Goal: Task Accomplishment & Management: Use online tool/utility

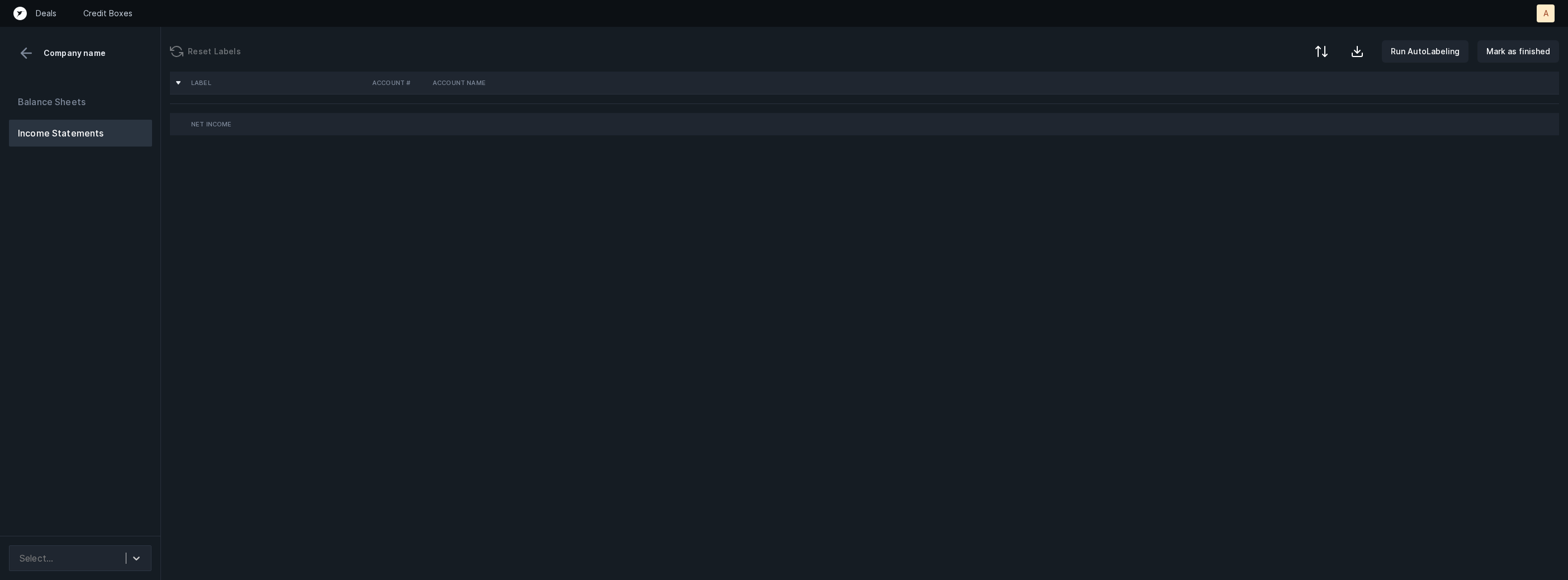
click at [51, 284] on div "Balance Sheets Income Statements" at bounding box center [80, 307] width 161 height 457
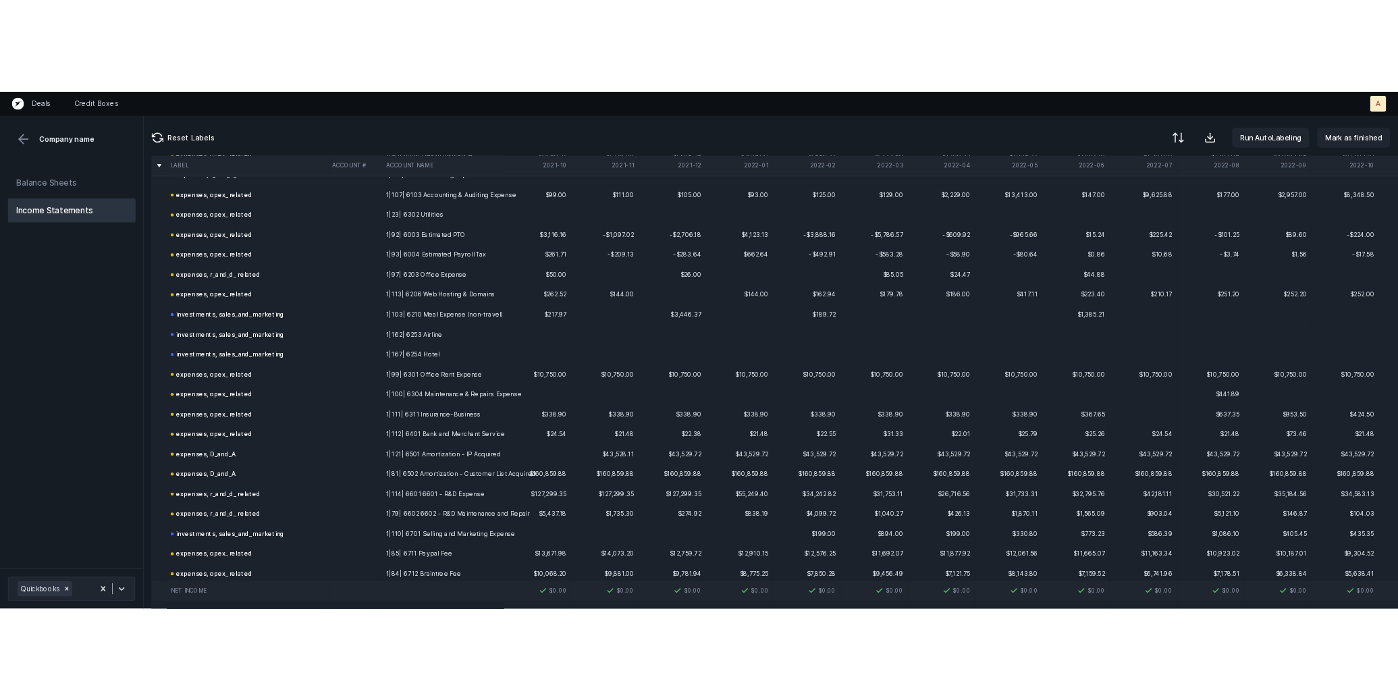
scroll to position [406, 0]
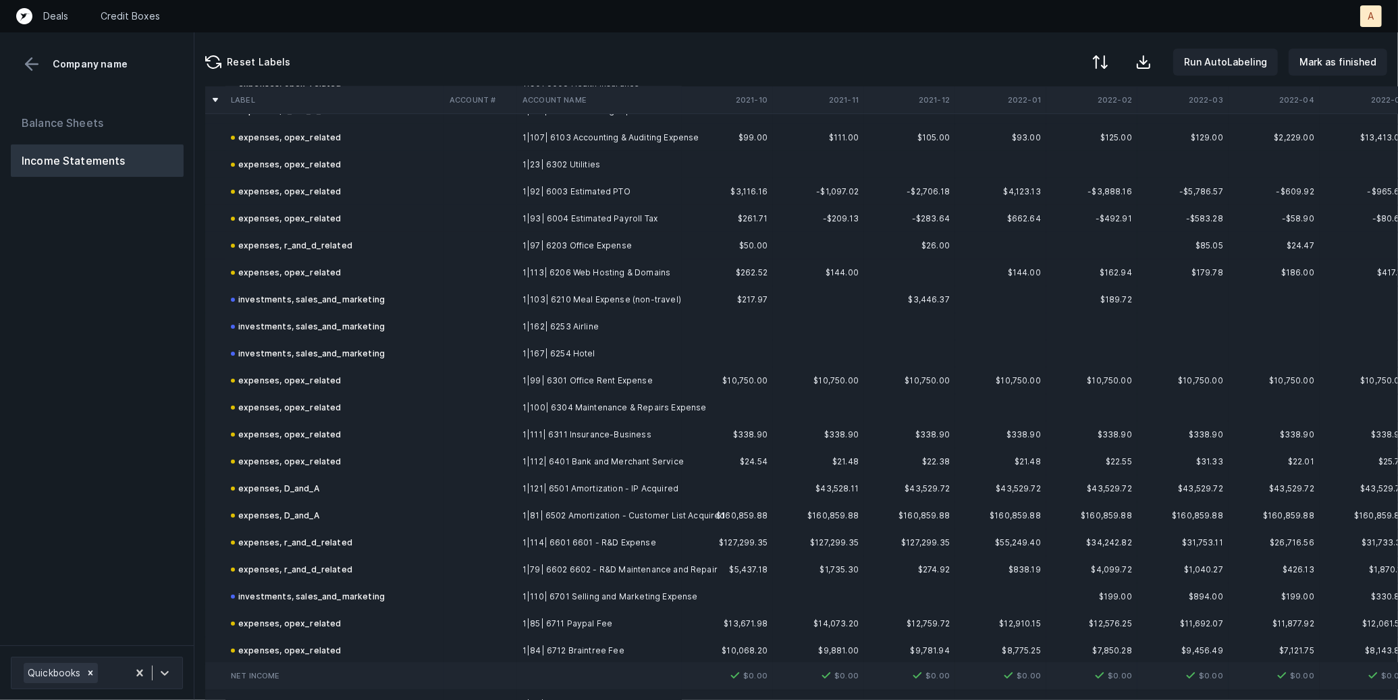
click at [573, 304] on td "1|103| 6210 Meal Expense (non-travel)" at bounding box center [599, 299] width 165 height 27
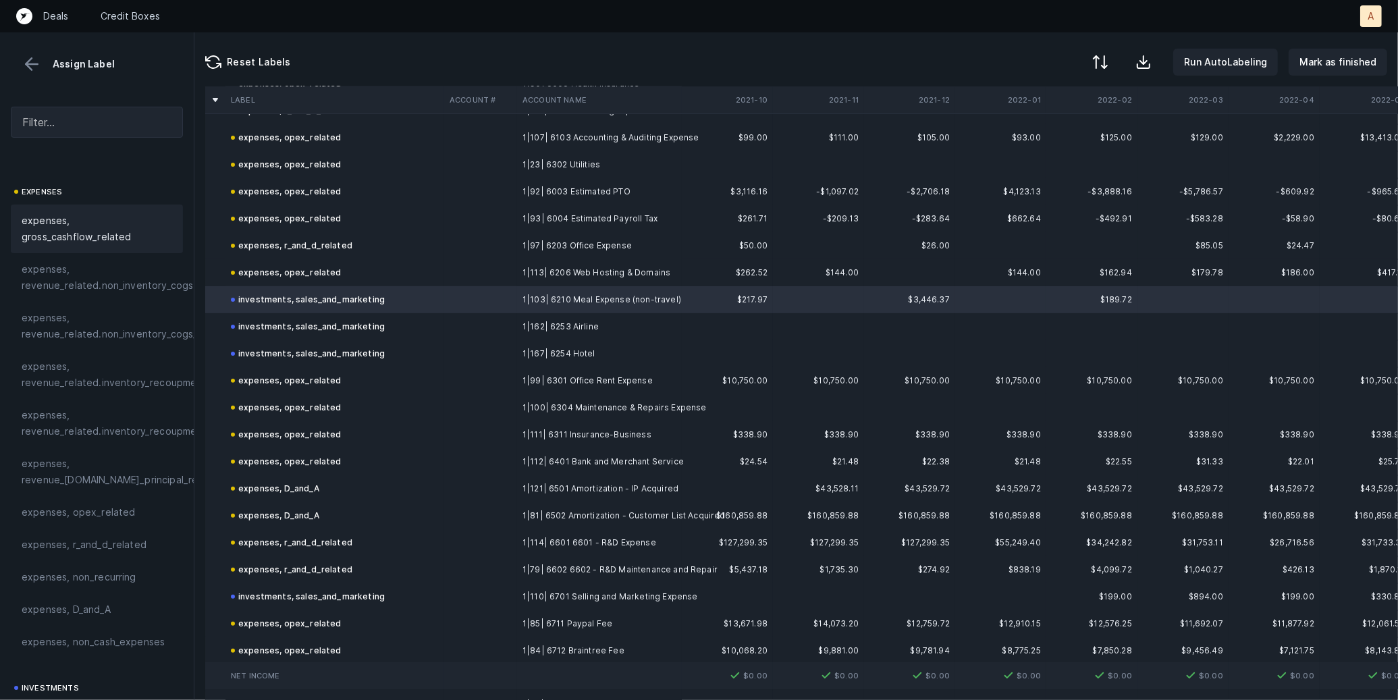
scroll to position [210, 0]
click at [91, 517] on span "expenses, opex_related" at bounding box center [79, 509] width 114 height 16
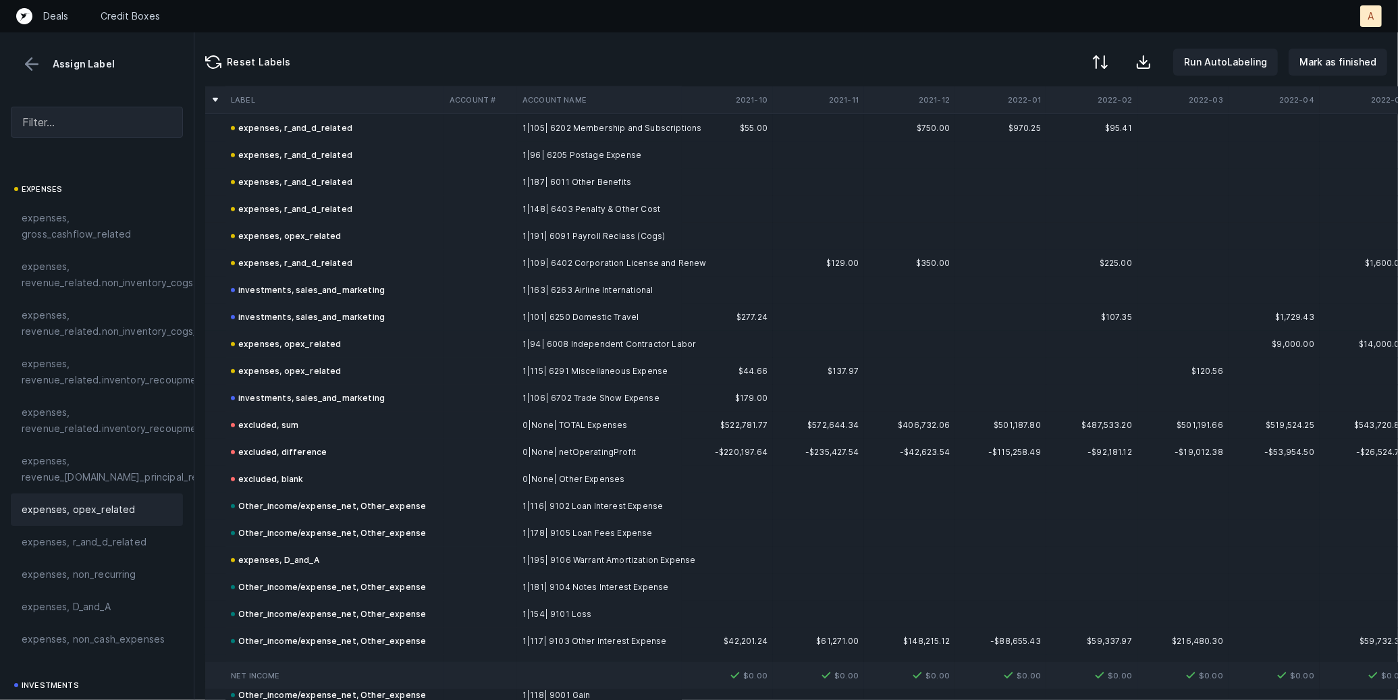
scroll to position [1334, 0]
click at [546, 395] on td "1|106| 6702 Trade Show Expense" at bounding box center [599, 396] width 165 height 27
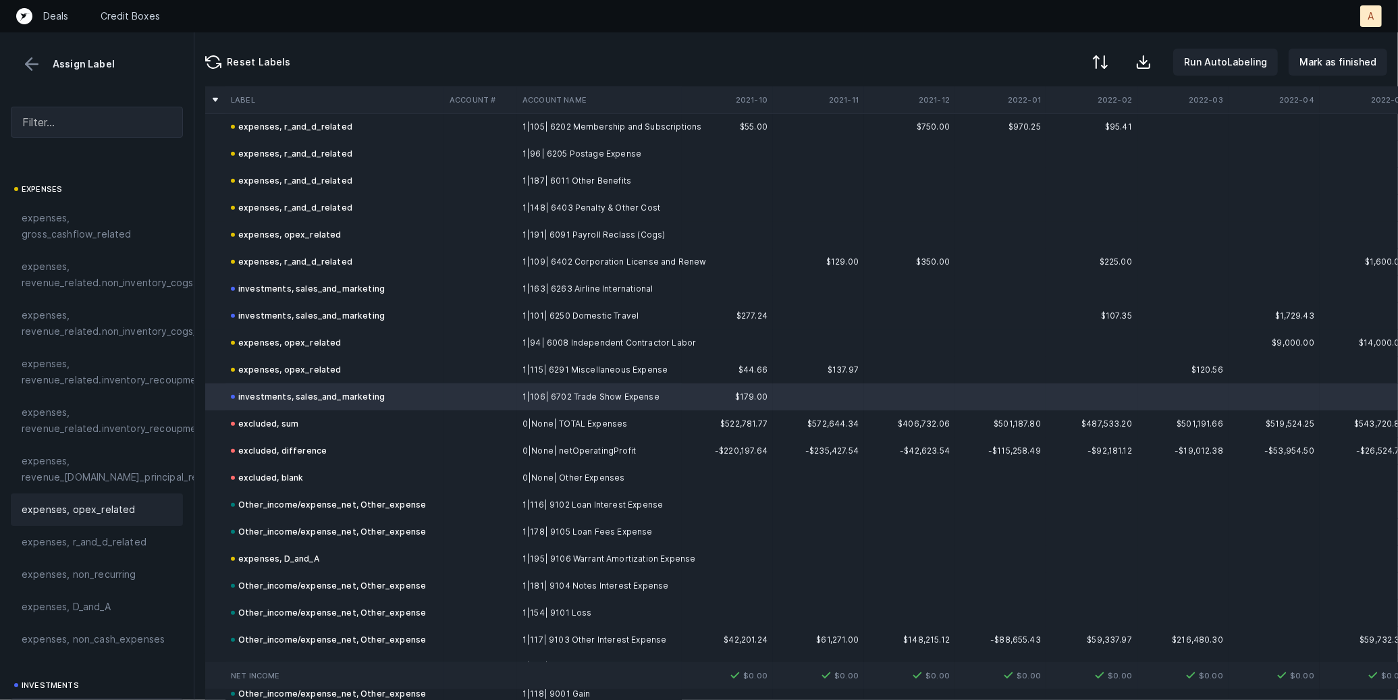
click at [91, 518] on div "expenses, opex_related" at bounding box center [97, 509] width 172 height 32
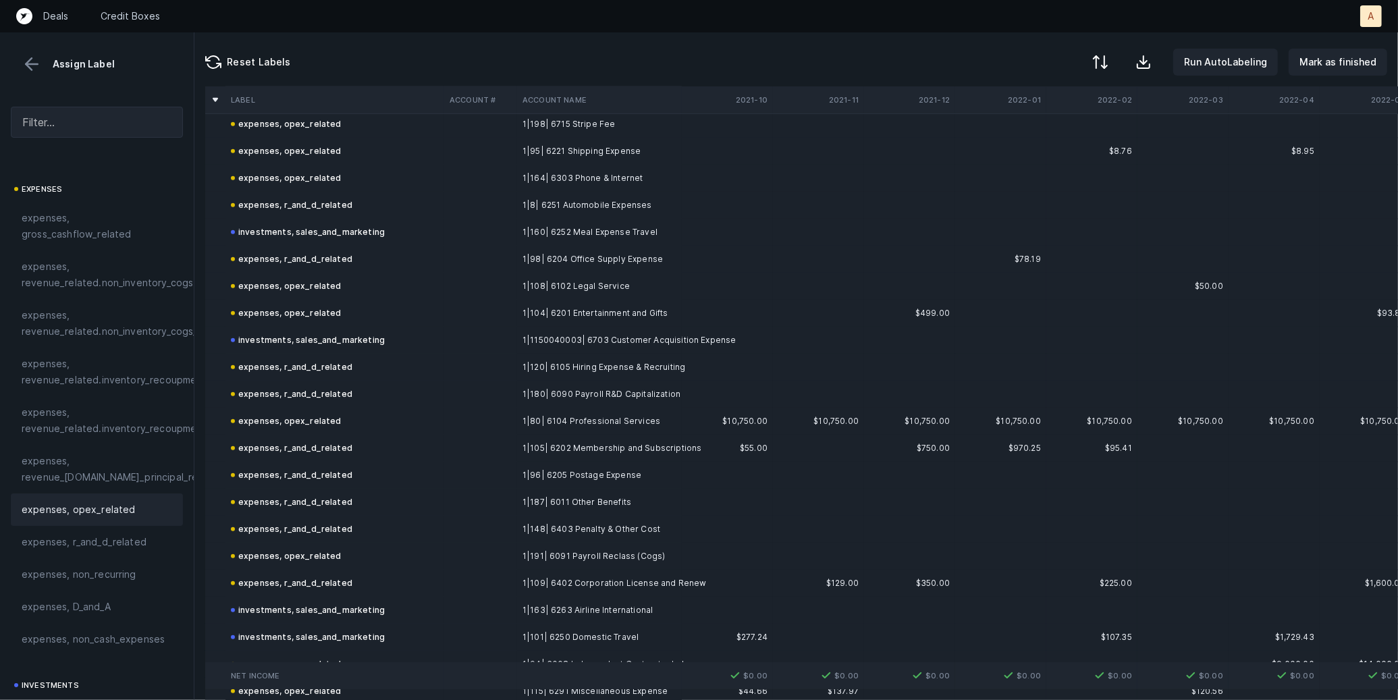
scroll to position [1010, 0]
click at [567, 312] on td "1|104| 6201 Entertainment and Gifts" at bounding box center [599, 316] width 165 height 27
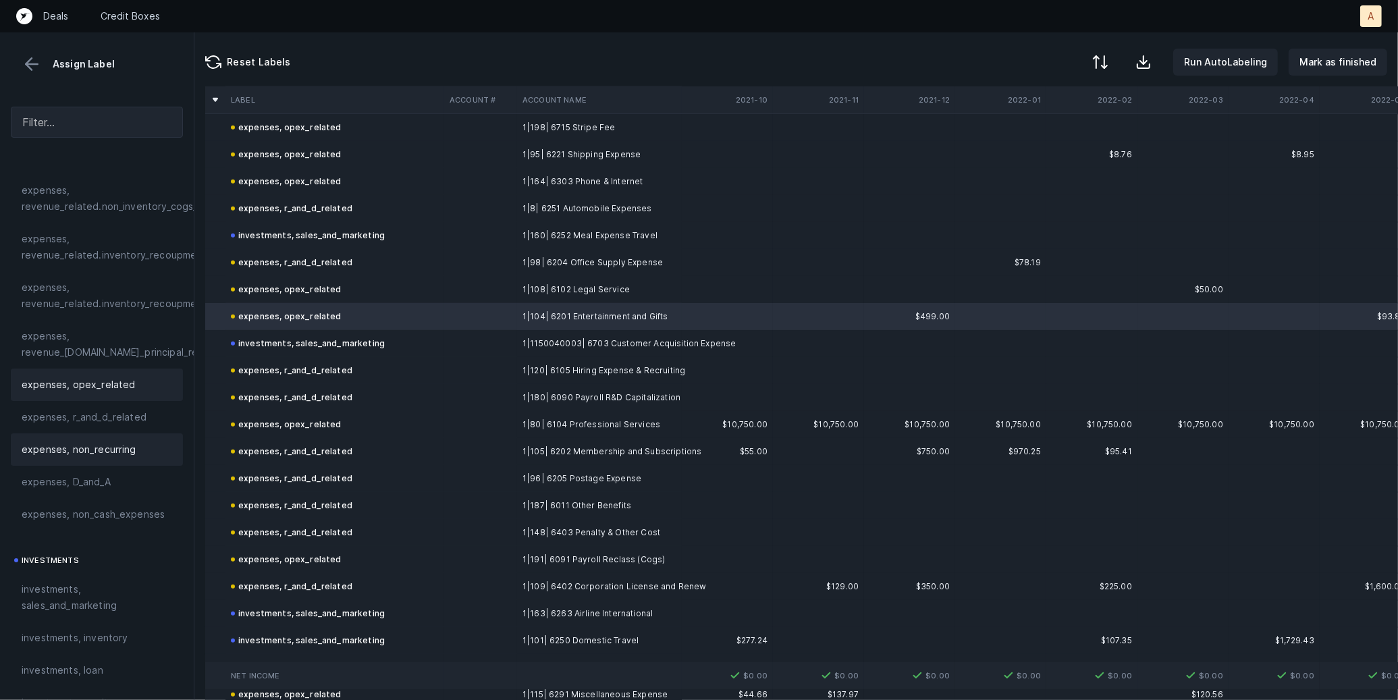
scroll to position [346, 0]
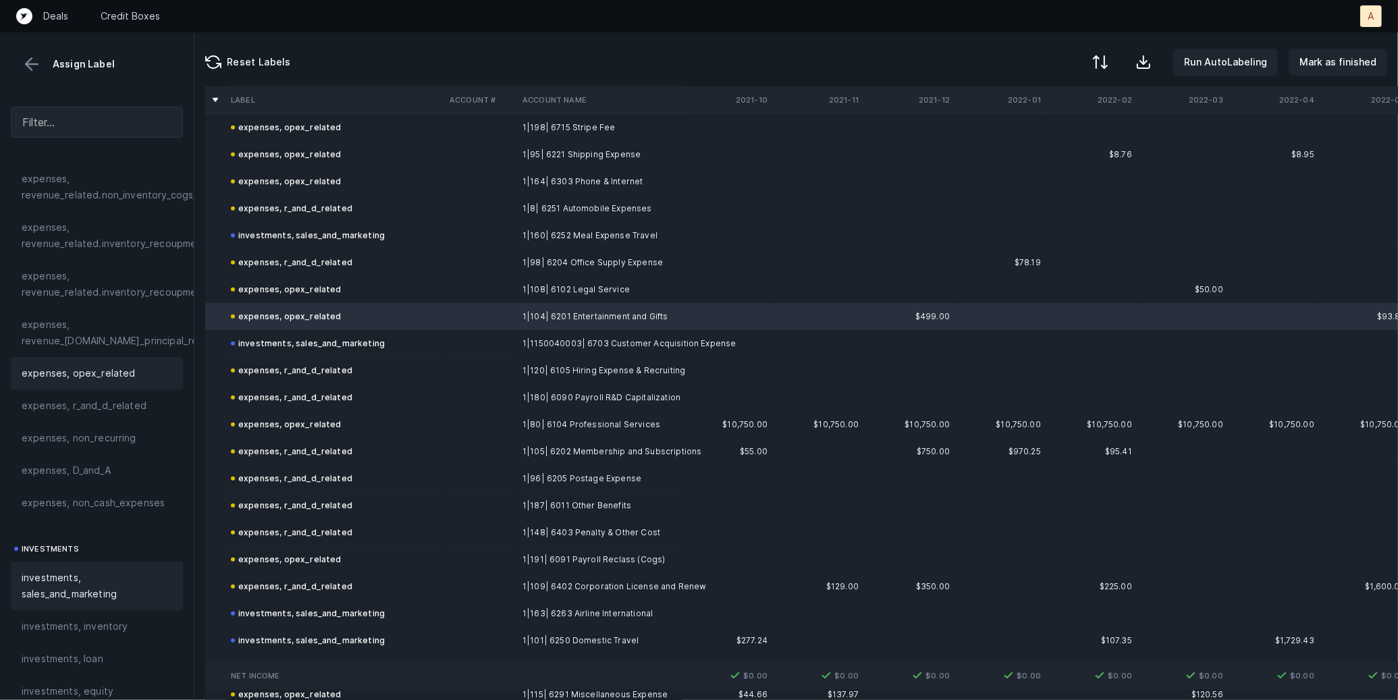
click at [102, 586] on span "investments, sales_and_marketing" at bounding box center [97, 586] width 150 height 32
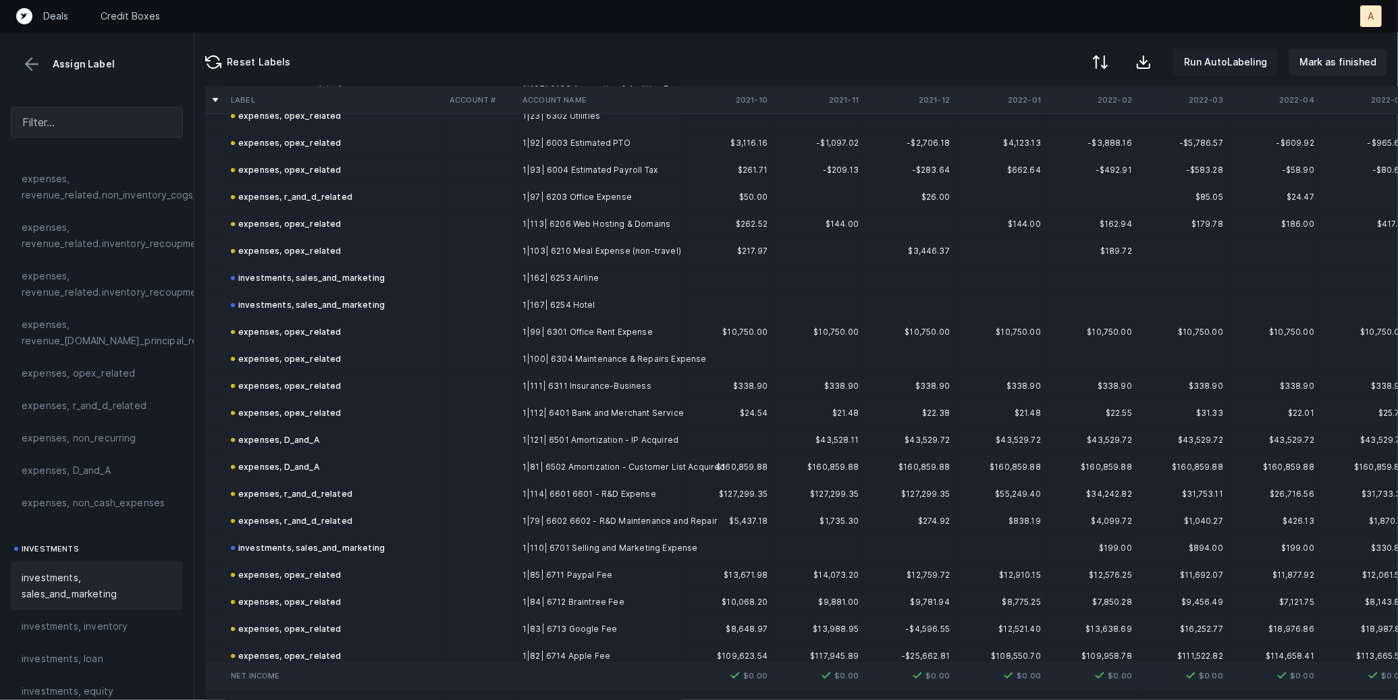
scroll to position [429, 0]
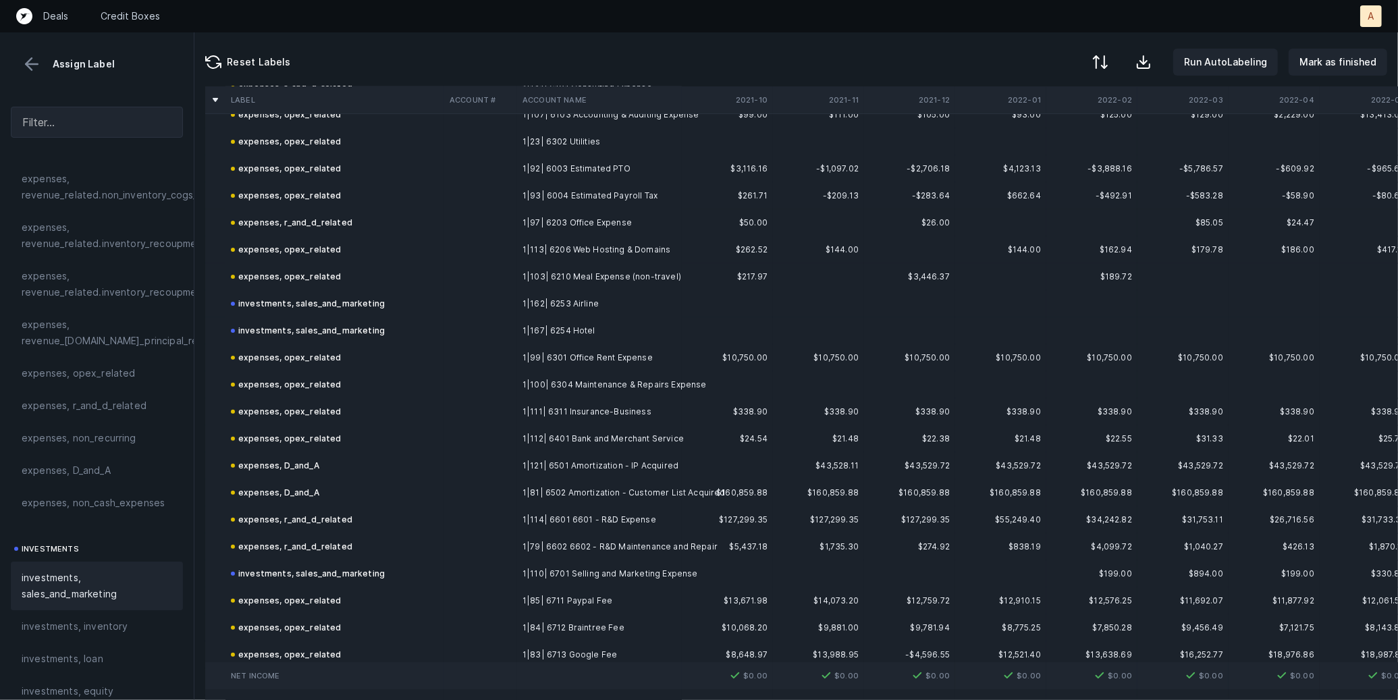
click at [555, 219] on td "1|97| 6203 Office Expense" at bounding box center [599, 222] width 165 height 27
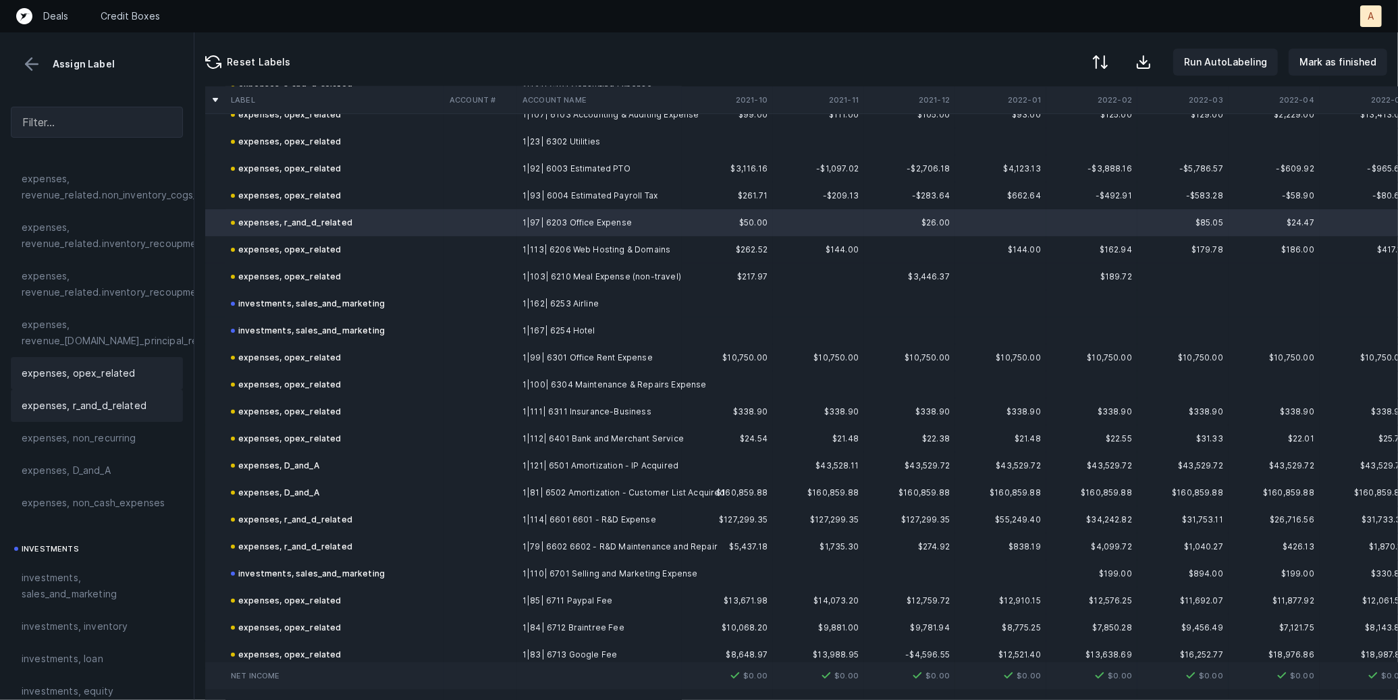
click at [136, 363] on div "expenses, opex_related" at bounding box center [97, 373] width 172 height 32
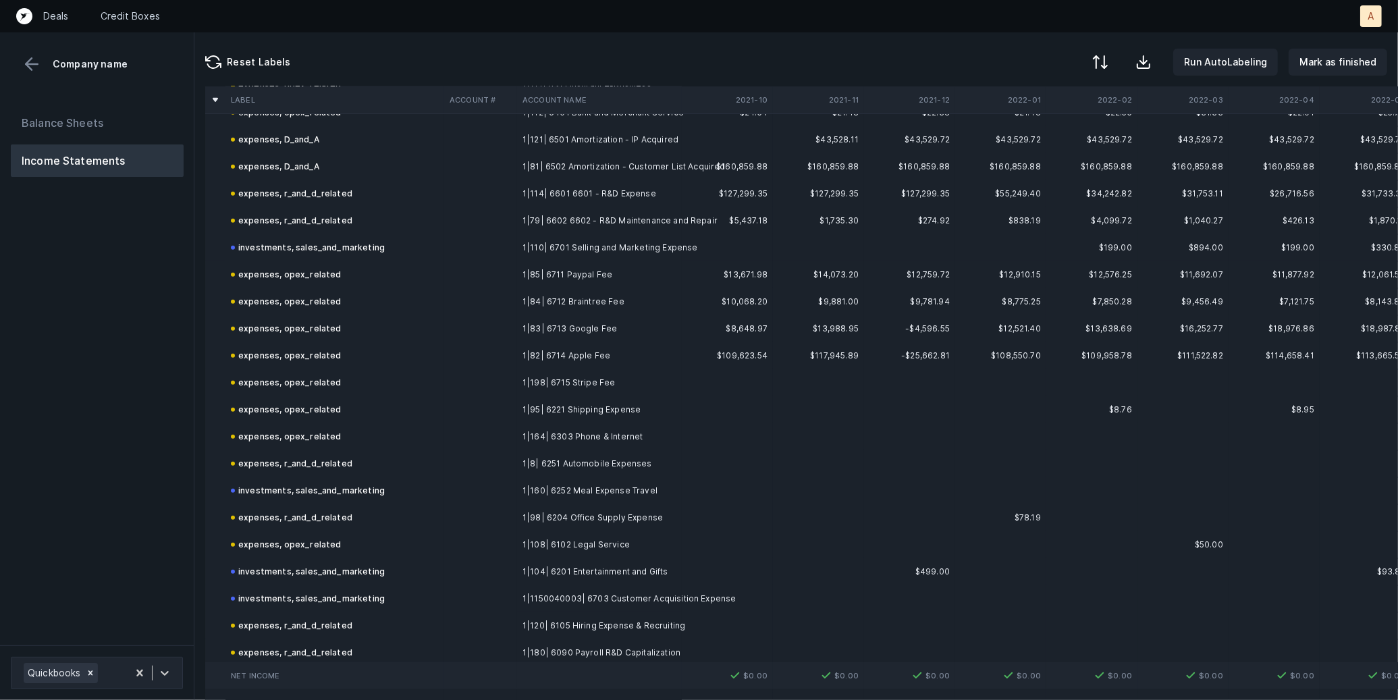
scroll to position [798, 0]
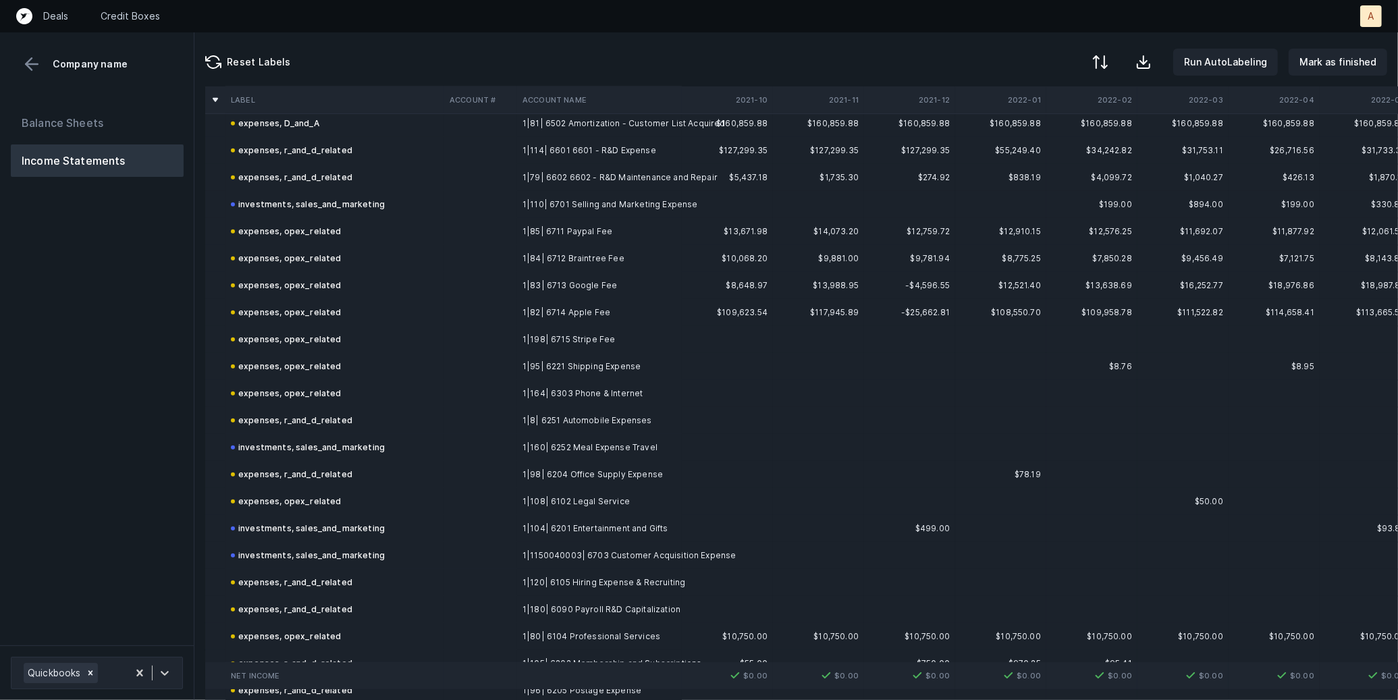
click at [589, 419] on td "1|8| 6251 Automobile Expenses" at bounding box center [599, 420] width 165 height 27
click at [395, 424] on td "expenses, r_and_d_related" at bounding box center [334, 420] width 219 height 27
click at [421, 418] on td "expenses, r_and_d_related" at bounding box center [334, 420] width 219 height 27
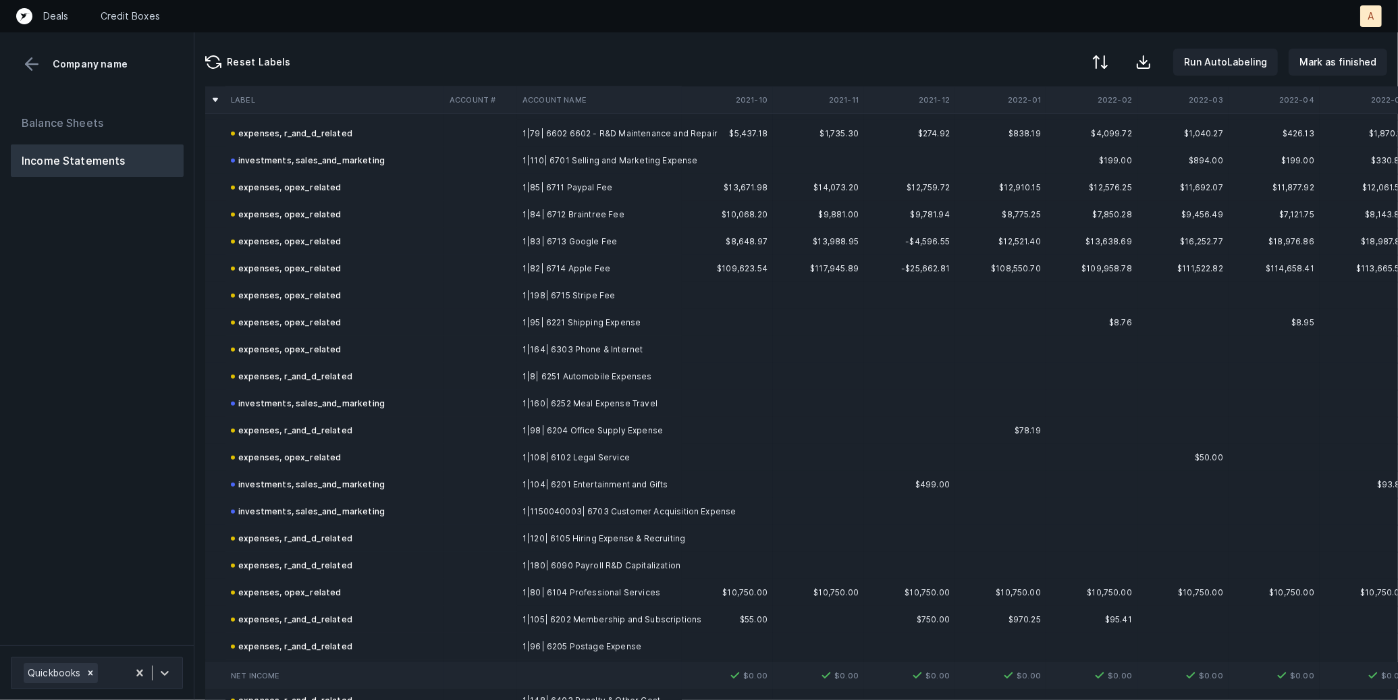
scroll to position [851, 0]
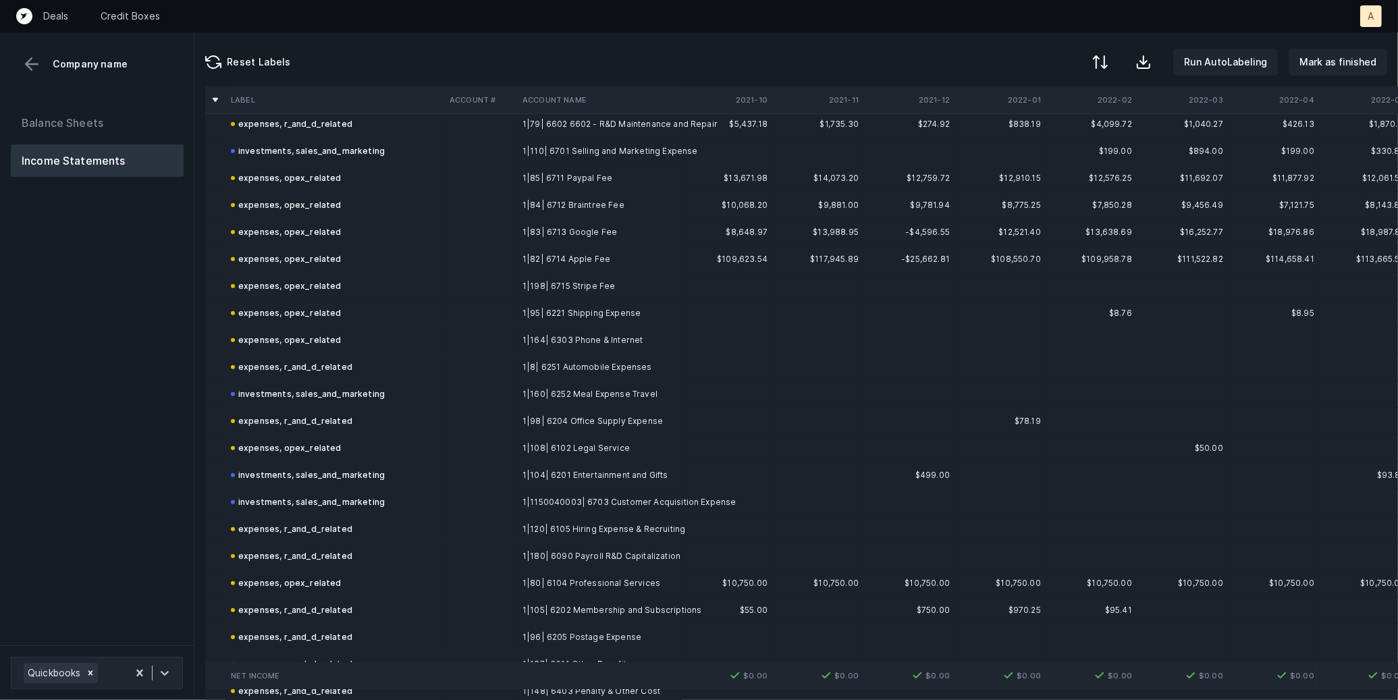
click at [472, 365] on td at bounding box center [480, 367] width 73 height 27
click at [447, 325] on td at bounding box center [480, 313] width 73 height 27
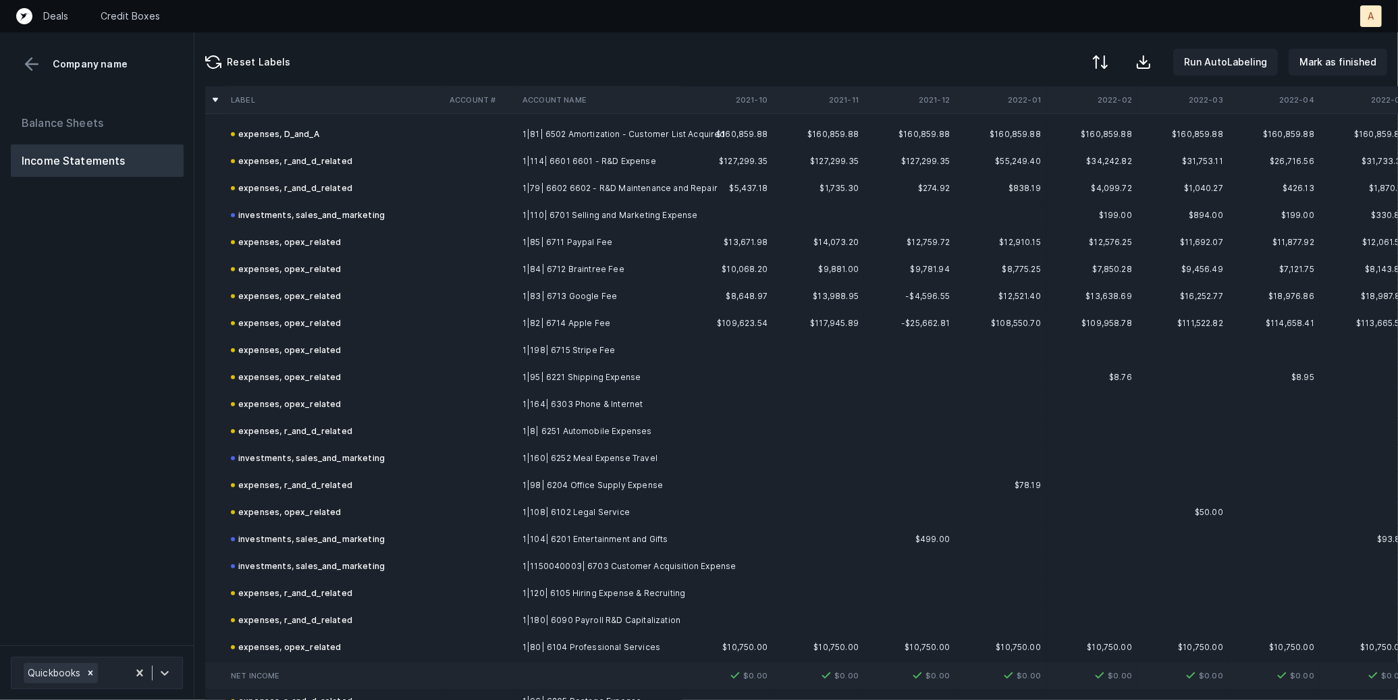
scroll to position [814, 0]
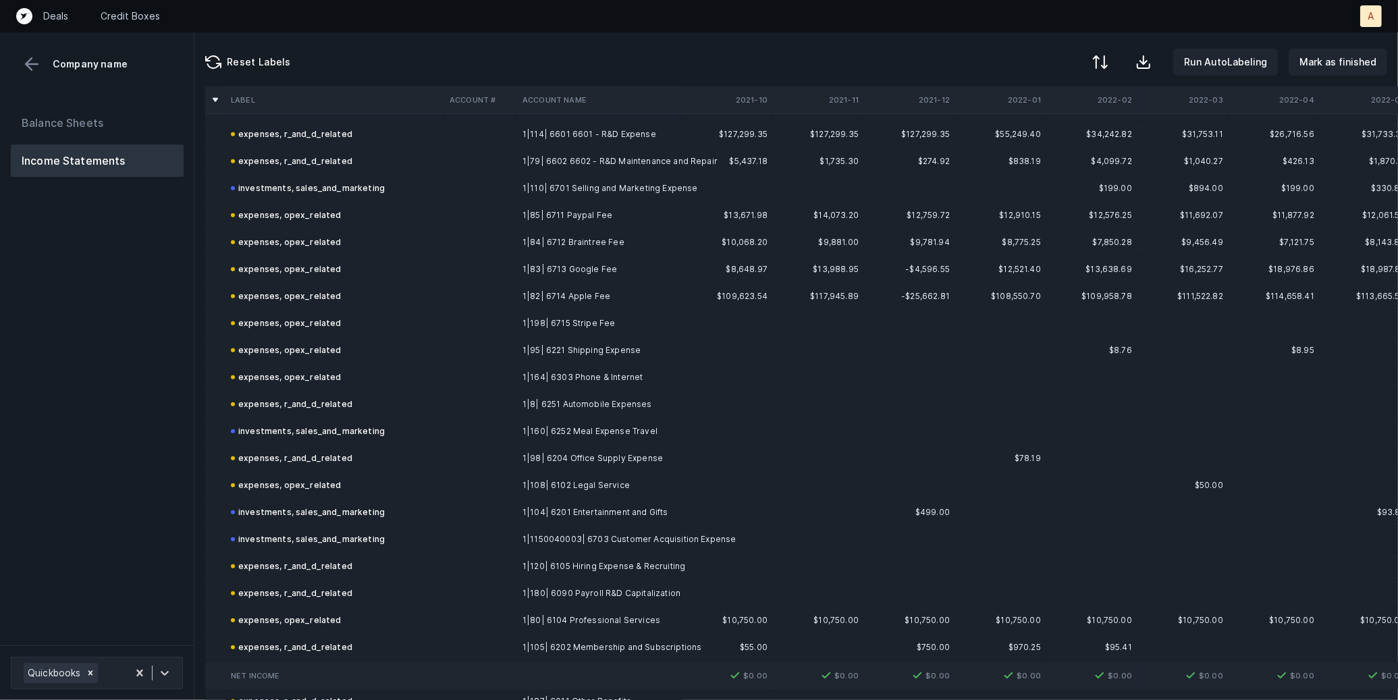
click at [488, 404] on td at bounding box center [480, 404] width 73 height 27
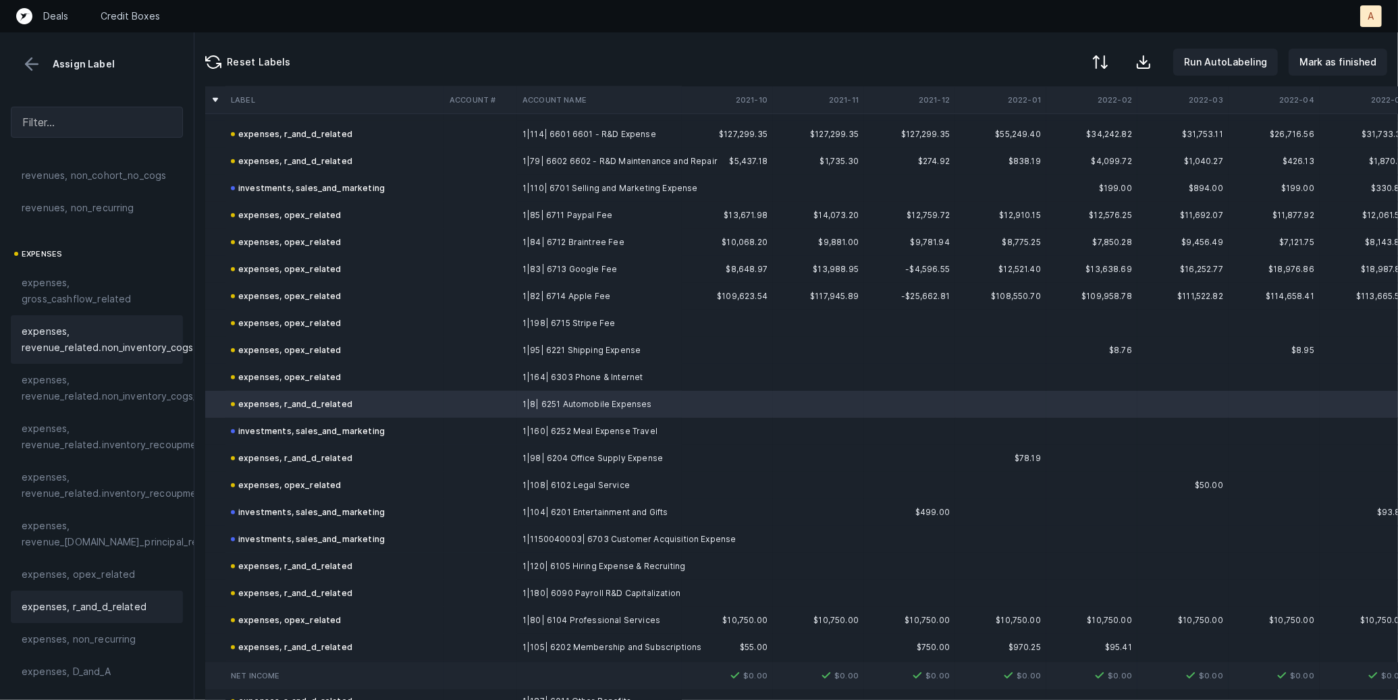
scroll to position [238, 0]
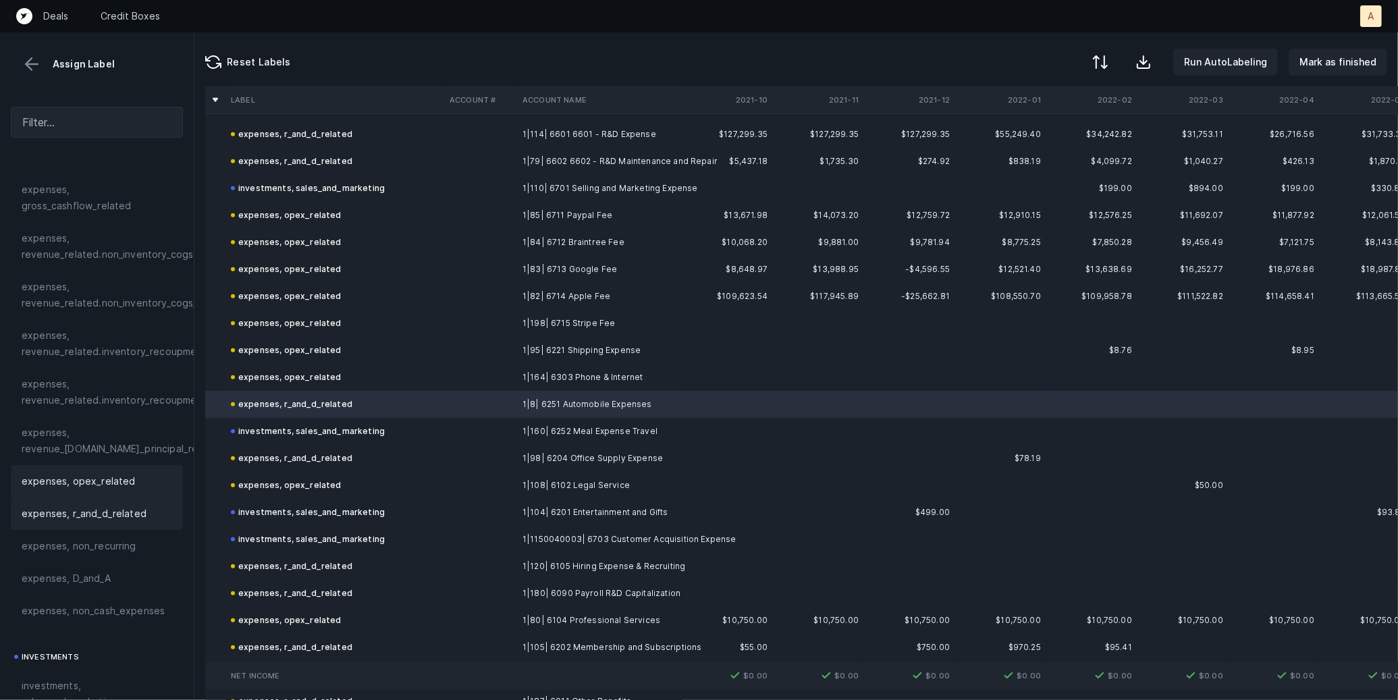
click at [115, 473] on span "expenses, opex_related" at bounding box center [79, 481] width 114 height 16
click at [557, 466] on td "1|98| 6204 Office Supply Expense" at bounding box center [599, 458] width 165 height 27
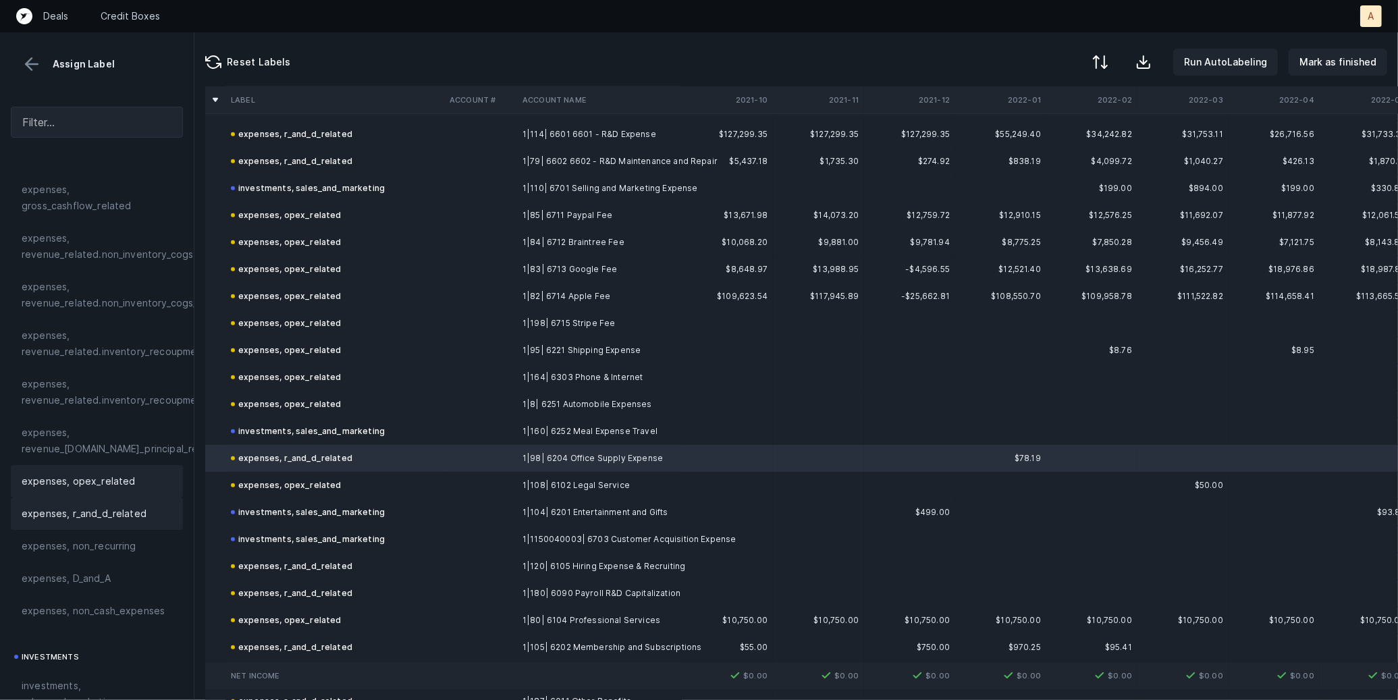
click at [123, 480] on span "expenses, opex_related" at bounding box center [79, 481] width 114 height 16
click at [397, 534] on td "investments, sales_and_marketing" at bounding box center [334, 539] width 219 height 27
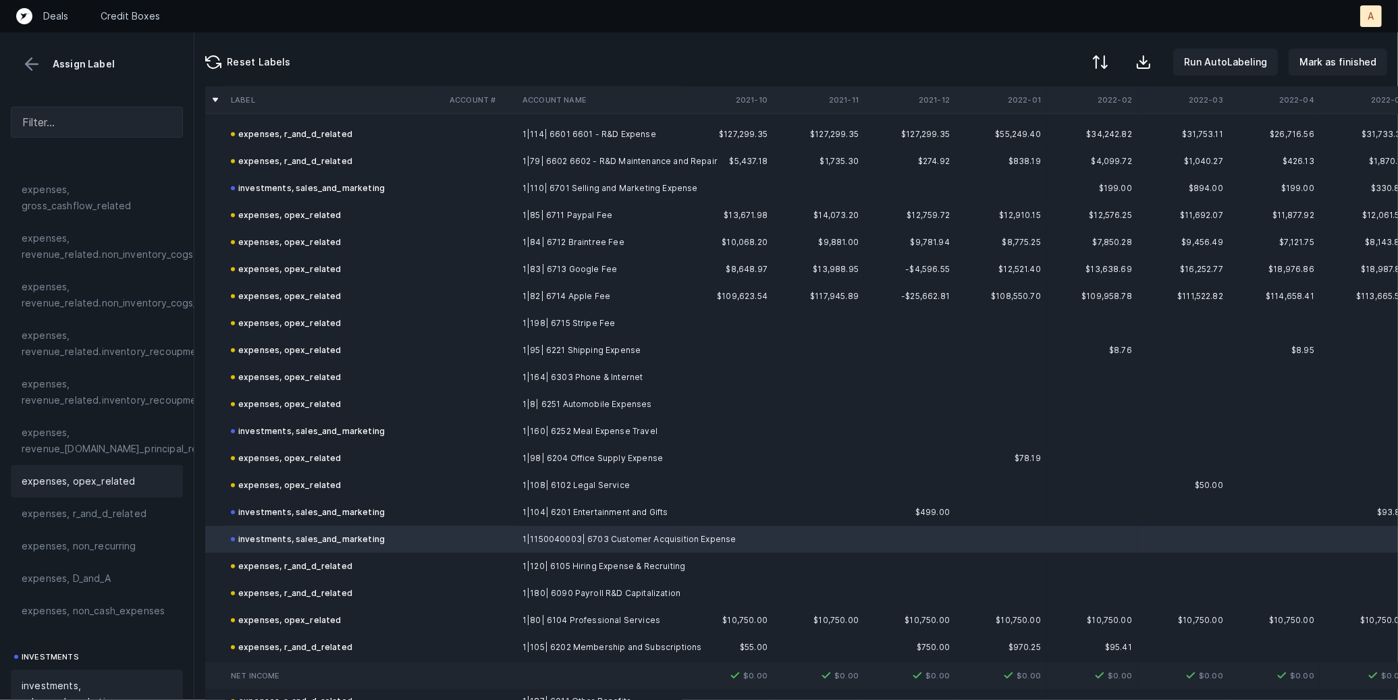
click at [107, 477] on span "expenses, opex_related" at bounding box center [79, 481] width 114 height 16
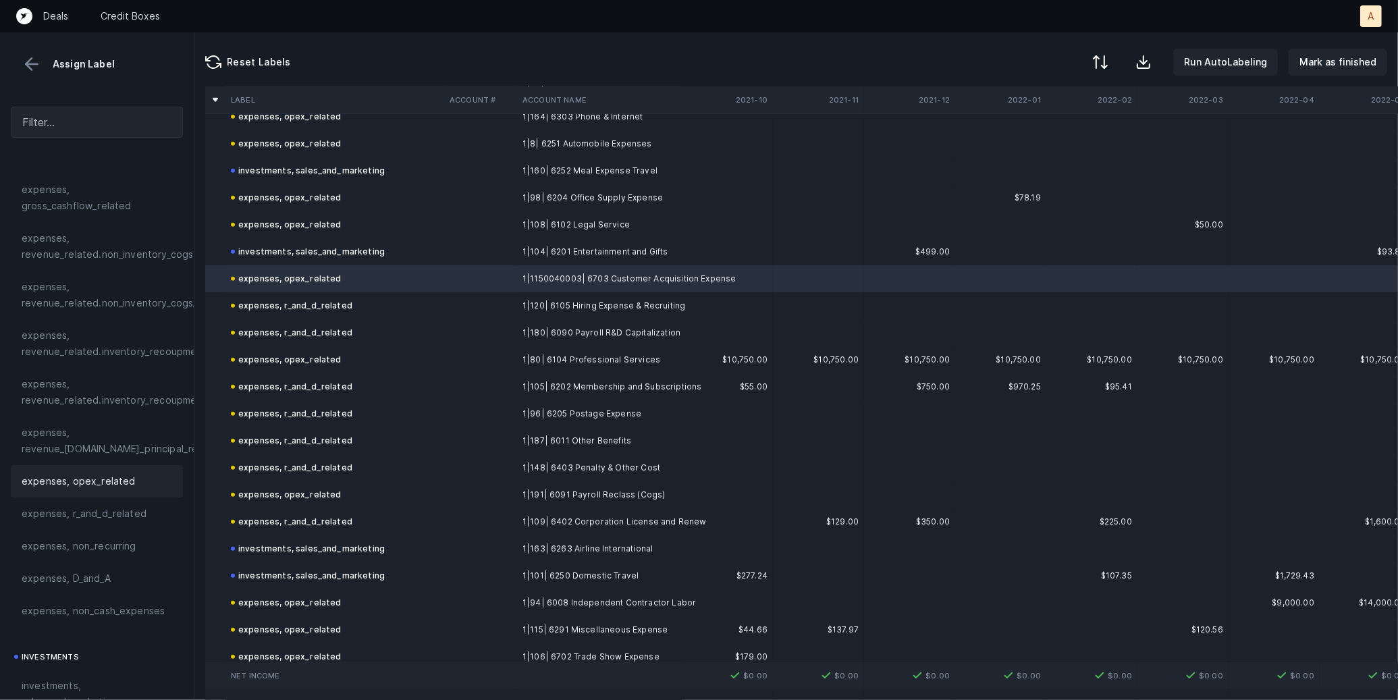
scroll to position [1074, 0]
click at [599, 310] on td "1|120| 6105 Hiring Expense & Recruiting" at bounding box center [599, 306] width 165 height 27
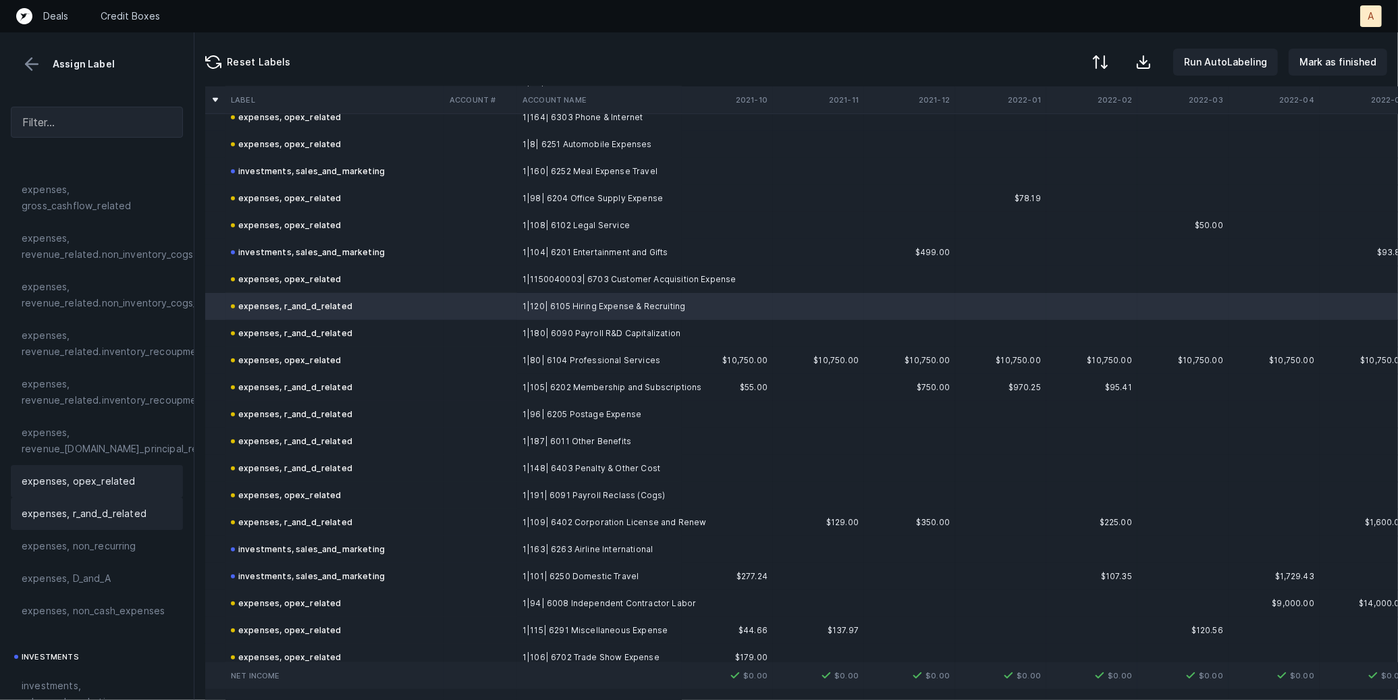
click at [96, 486] on span "expenses, opex_related" at bounding box center [79, 481] width 114 height 16
click at [480, 336] on td at bounding box center [480, 333] width 73 height 27
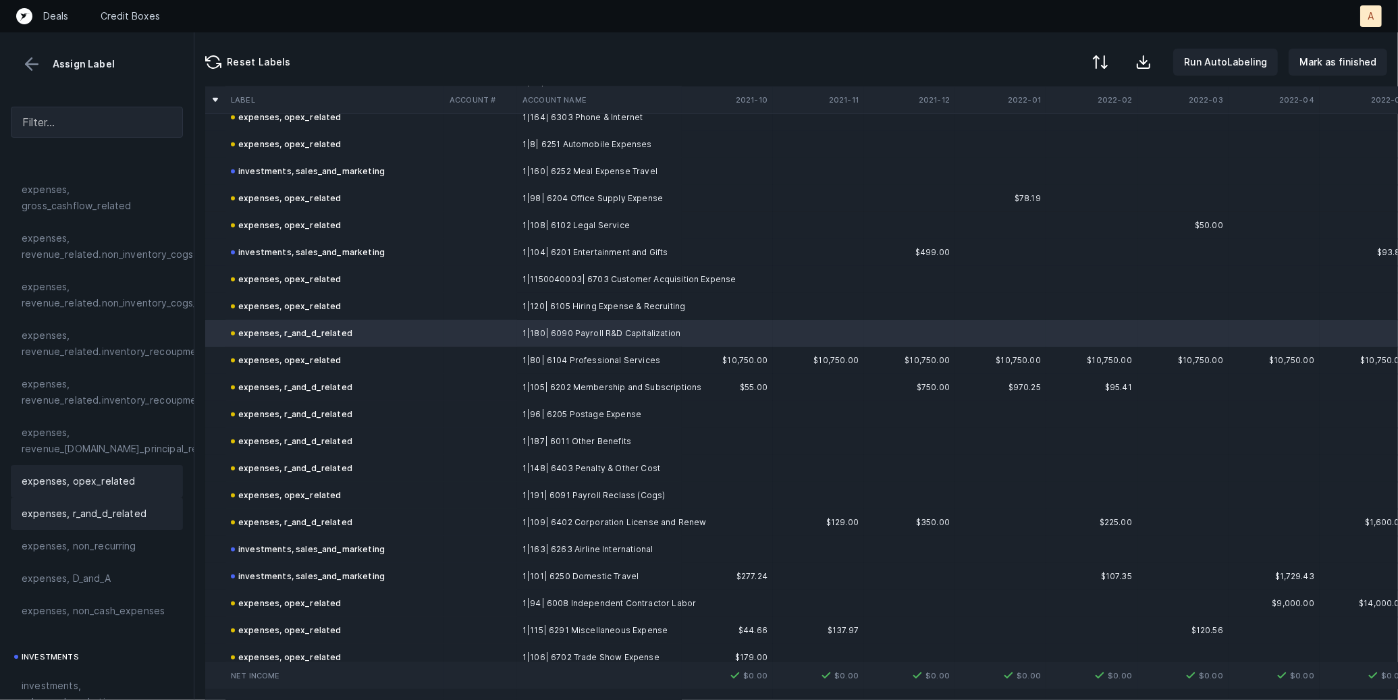
click at [30, 468] on div "expenses, opex_related" at bounding box center [97, 481] width 172 height 32
click at [69, 477] on span "expenses, opex_related" at bounding box center [79, 481] width 114 height 16
click at [420, 381] on td "expenses, r_and_d_related" at bounding box center [334, 387] width 219 height 27
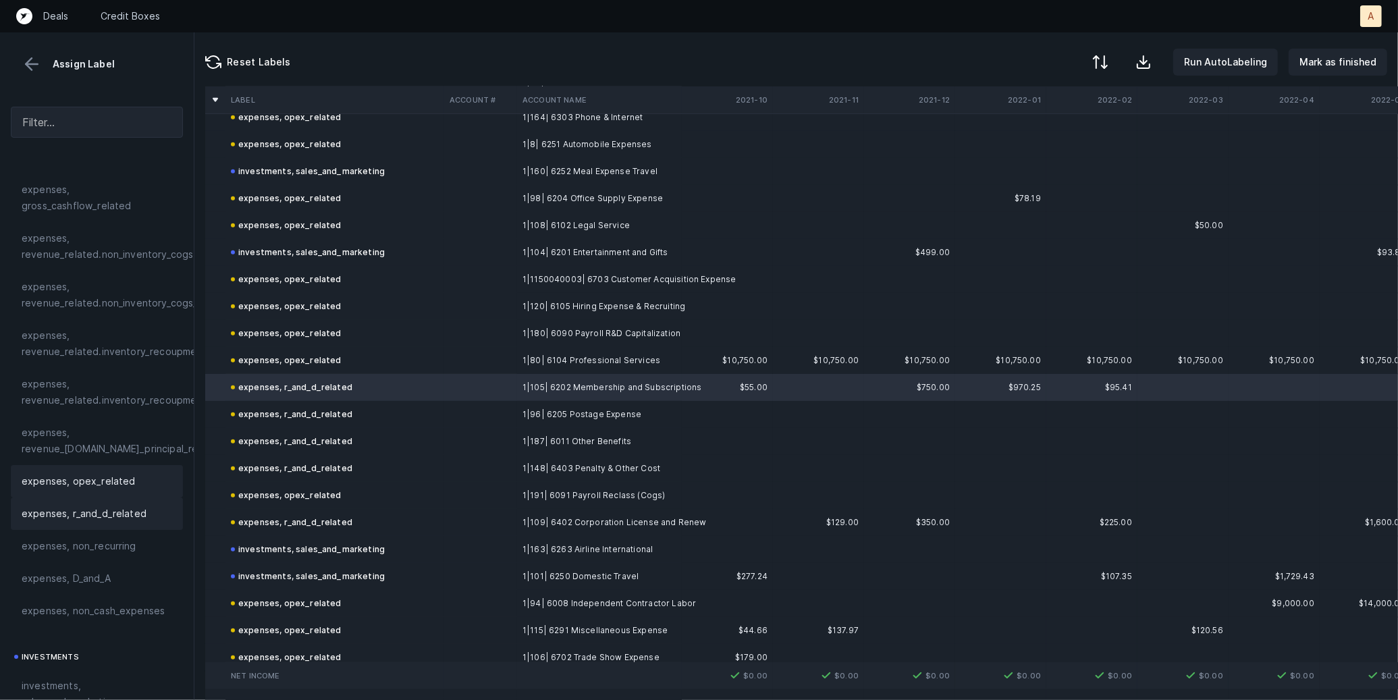
click at [92, 480] on span "expenses, opex_related" at bounding box center [79, 481] width 114 height 16
click at [444, 421] on td at bounding box center [480, 414] width 73 height 27
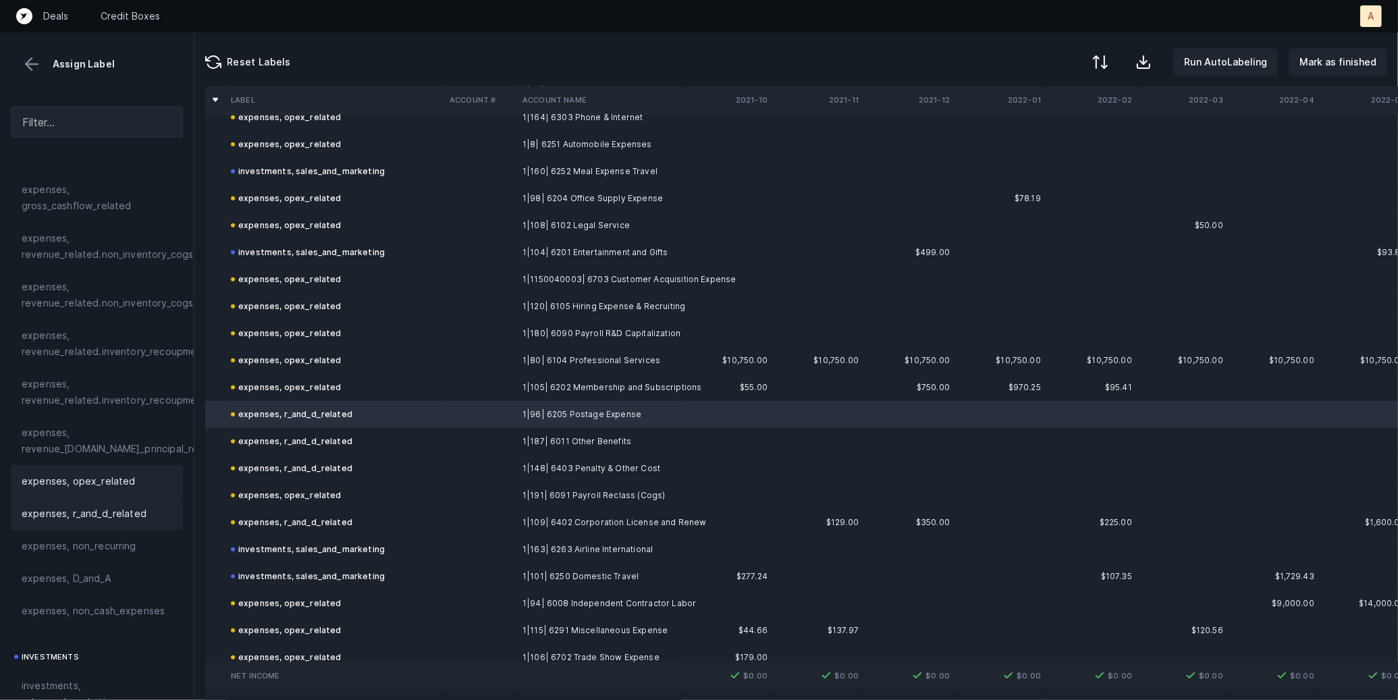
click at [77, 489] on div "expenses, opex_related" at bounding box center [97, 481] width 172 height 32
click at [526, 441] on td "1|187| 6011 Other Benefits" at bounding box center [599, 441] width 165 height 27
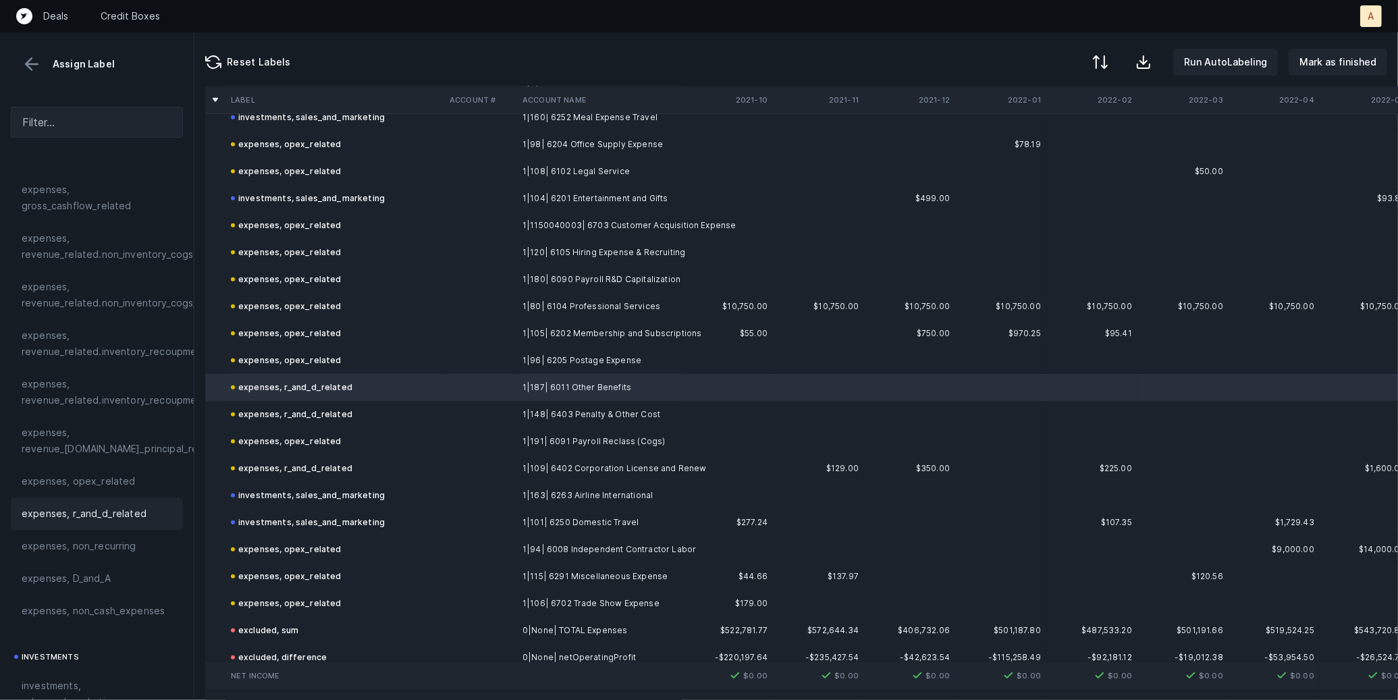
scroll to position [1155, 0]
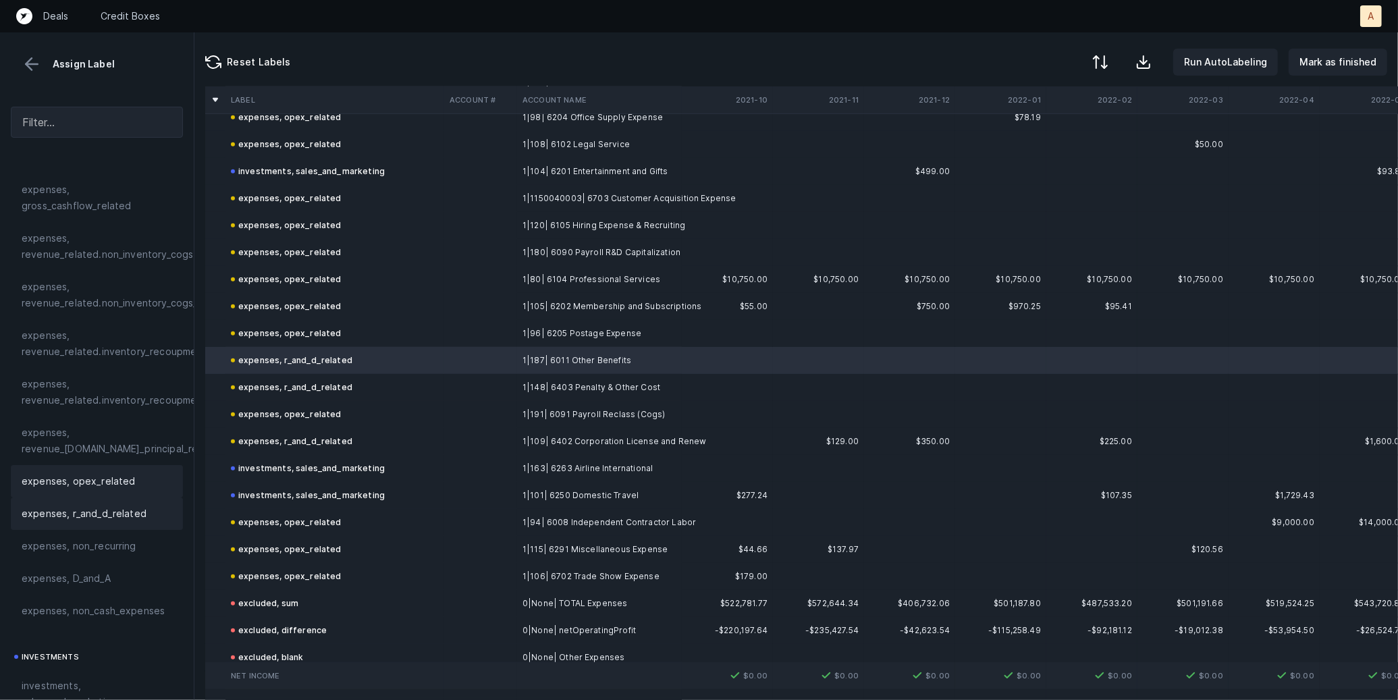
click at [121, 474] on span "expenses, opex_related" at bounding box center [79, 481] width 114 height 16
click at [304, 387] on div "expenses, r_and_d_related" at bounding box center [291, 387] width 121 height 16
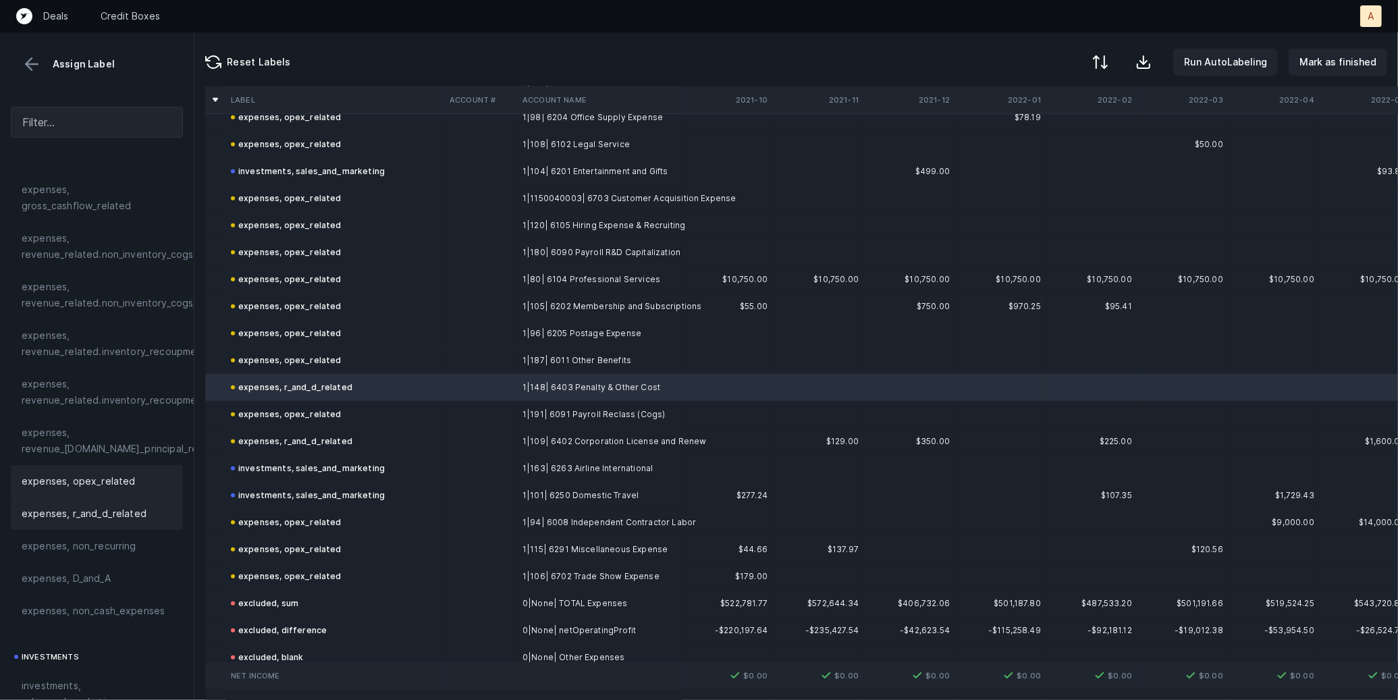
click at [83, 482] on span "expenses, opex_related" at bounding box center [79, 481] width 114 height 16
click at [323, 417] on div "expenses, opex_related" at bounding box center [286, 414] width 111 height 16
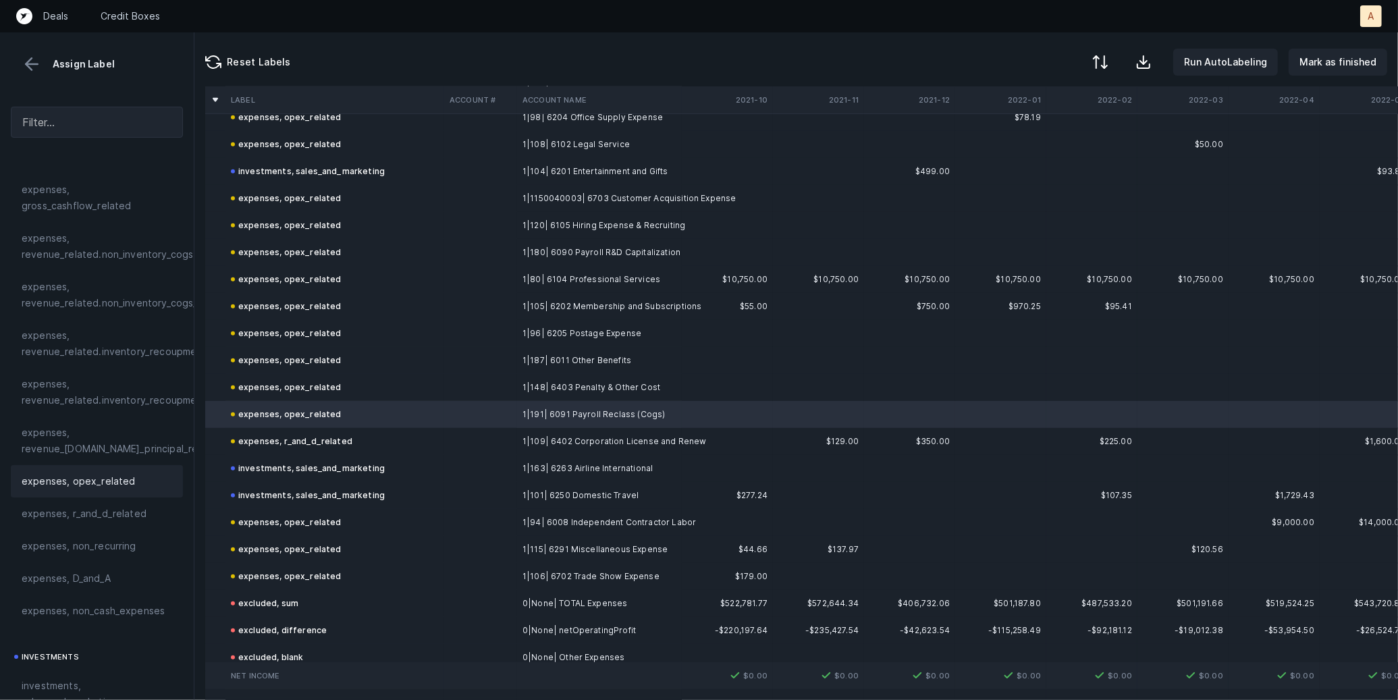
click at [477, 446] on td at bounding box center [480, 441] width 73 height 27
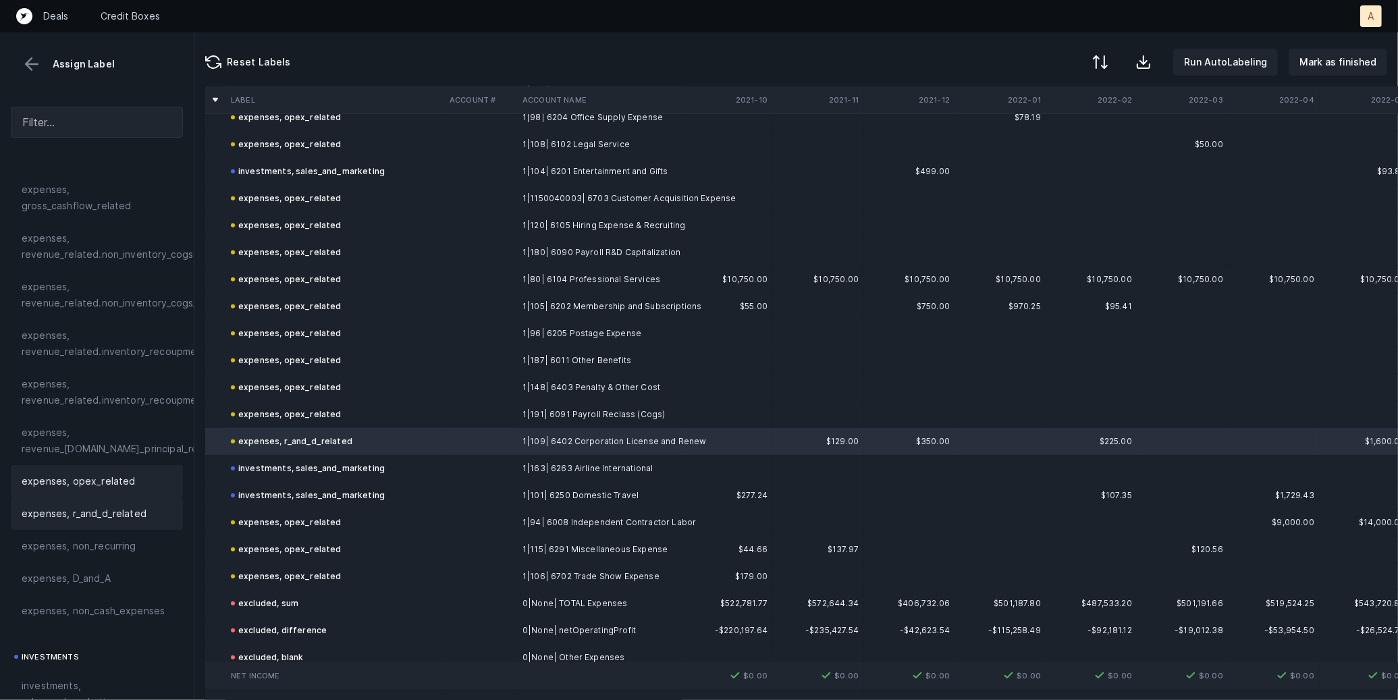
click at [75, 484] on span "expenses, opex_related" at bounding box center [79, 481] width 114 height 16
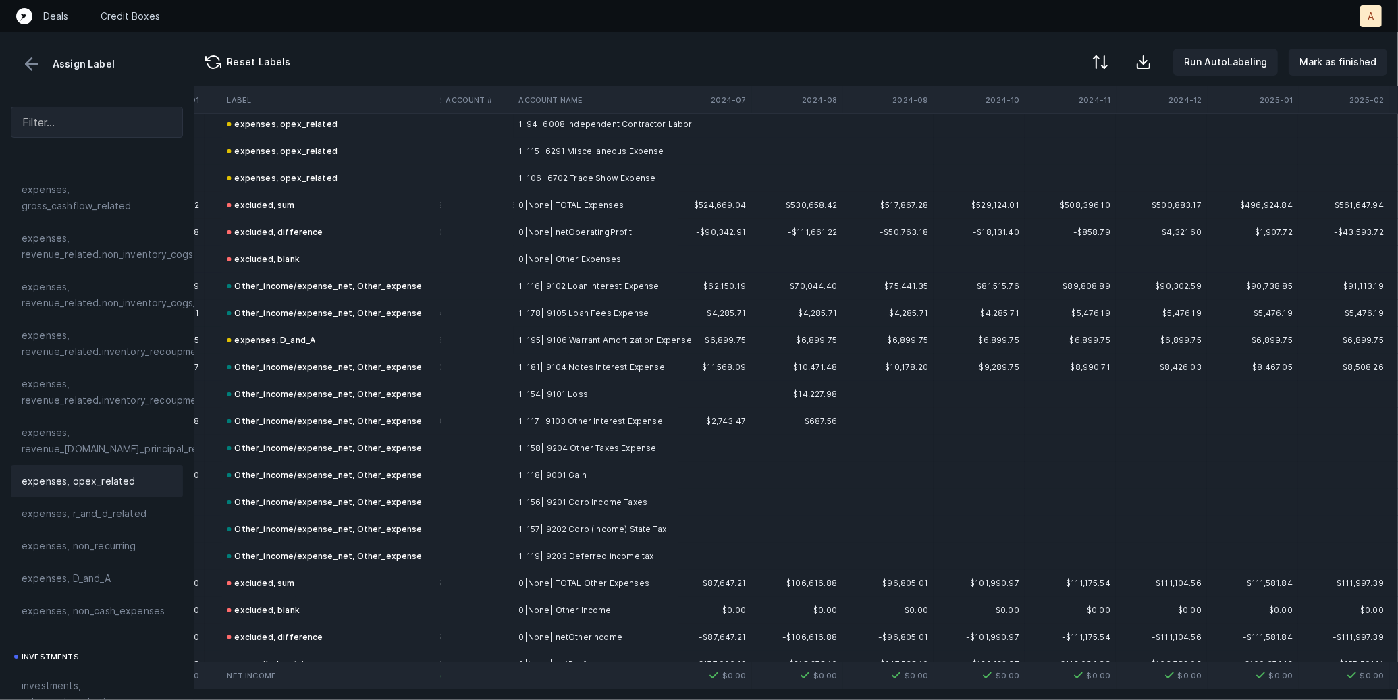
scroll to position [1553, 3656]
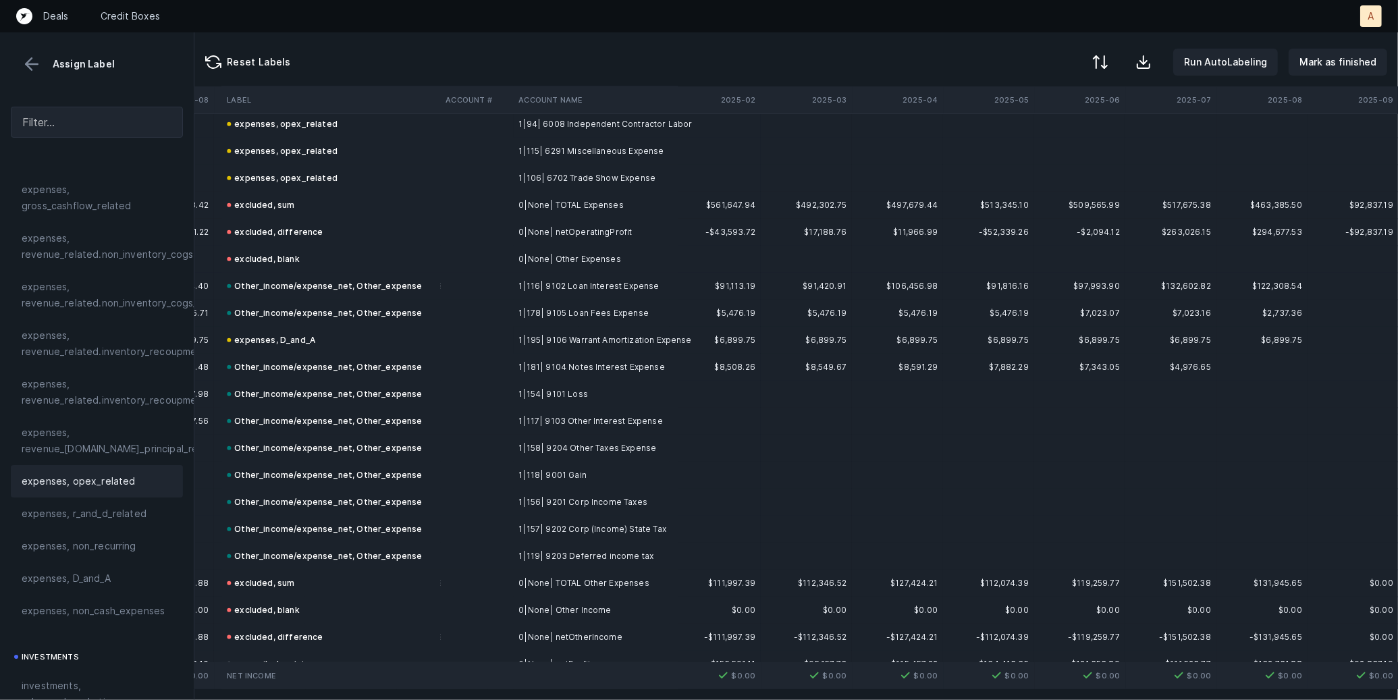
click at [628, 286] on td "1|116| 9102 Loan Interest Expense" at bounding box center [595, 286] width 165 height 27
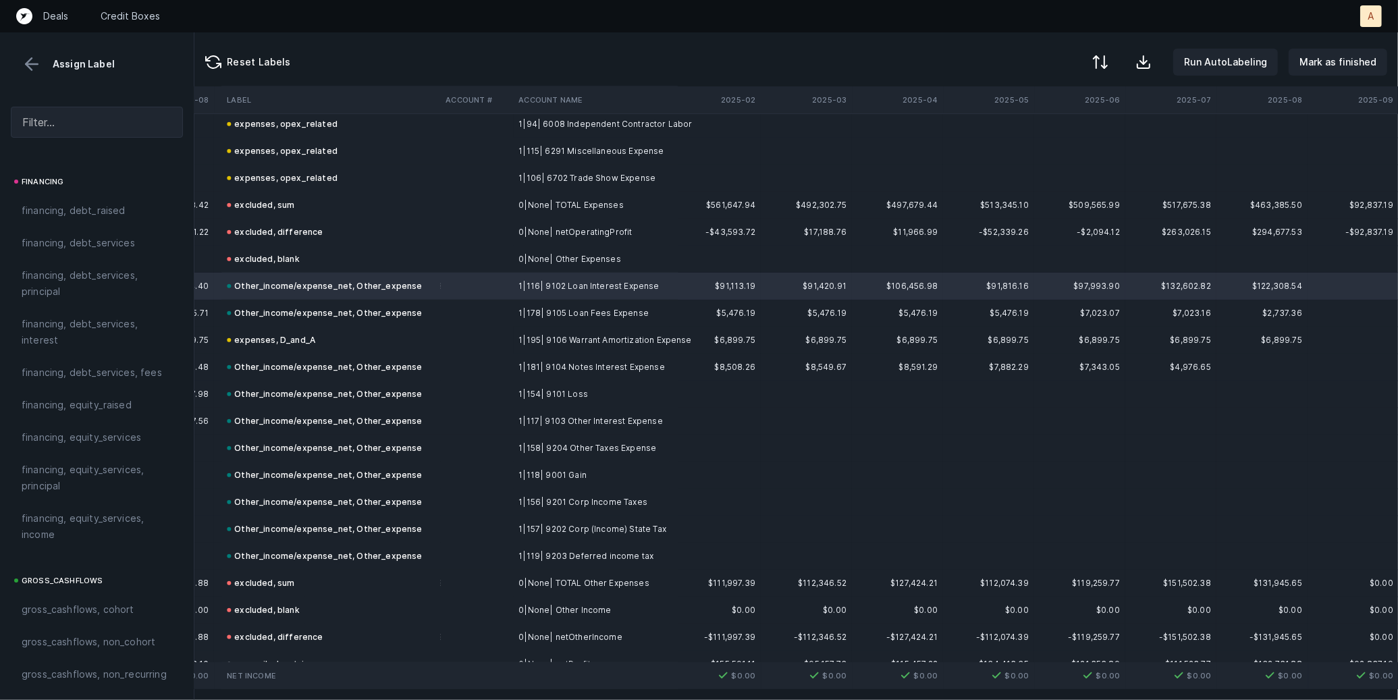
scroll to position [1047, 0]
click at [87, 335] on span "financing, debt_services, interest" at bounding box center [97, 326] width 150 height 32
click at [304, 310] on div "Other_income/expense_net, Other_expense" at bounding box center [324, 313] width 195 height 16
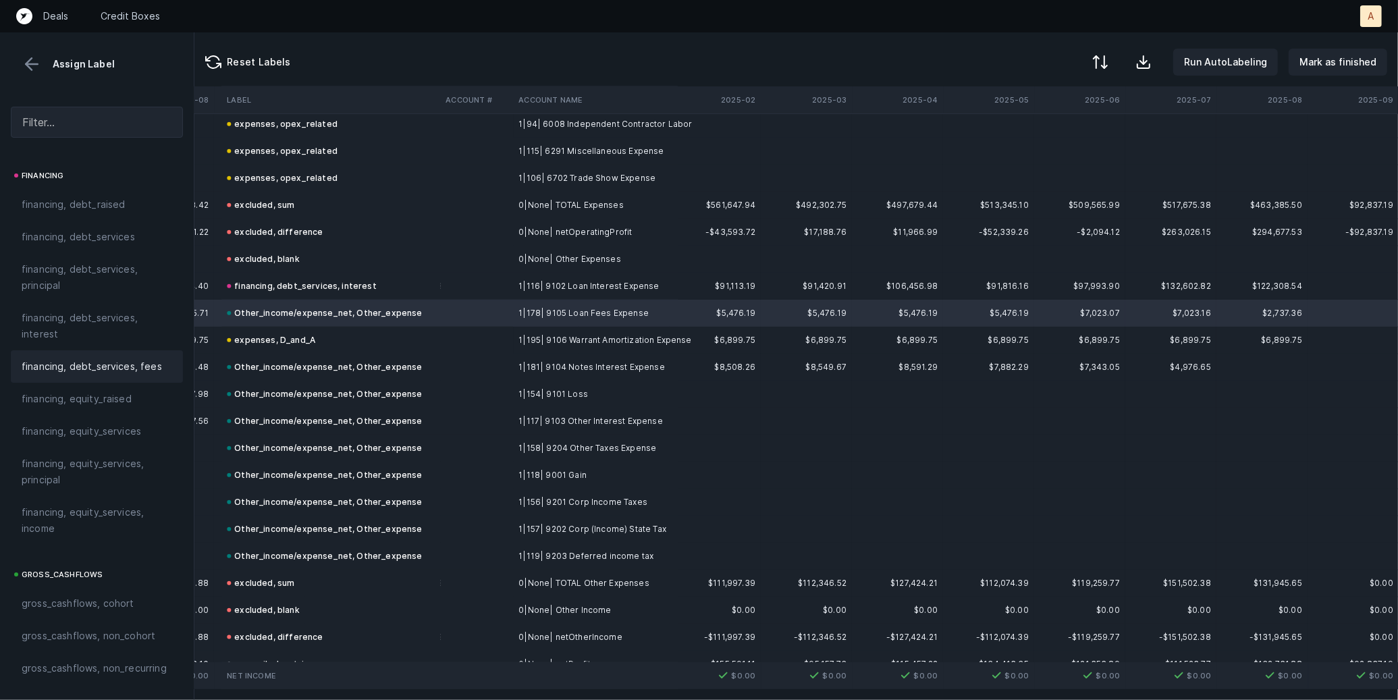
click at [107, 359] on span "financing, debt_services, fees" at bounding box center [92, 366] width 140 height 16
click at [593, 364] on td "1|181| 9104 Notes Interest Expense" at bounding box center [595, 367] width 165 height 27
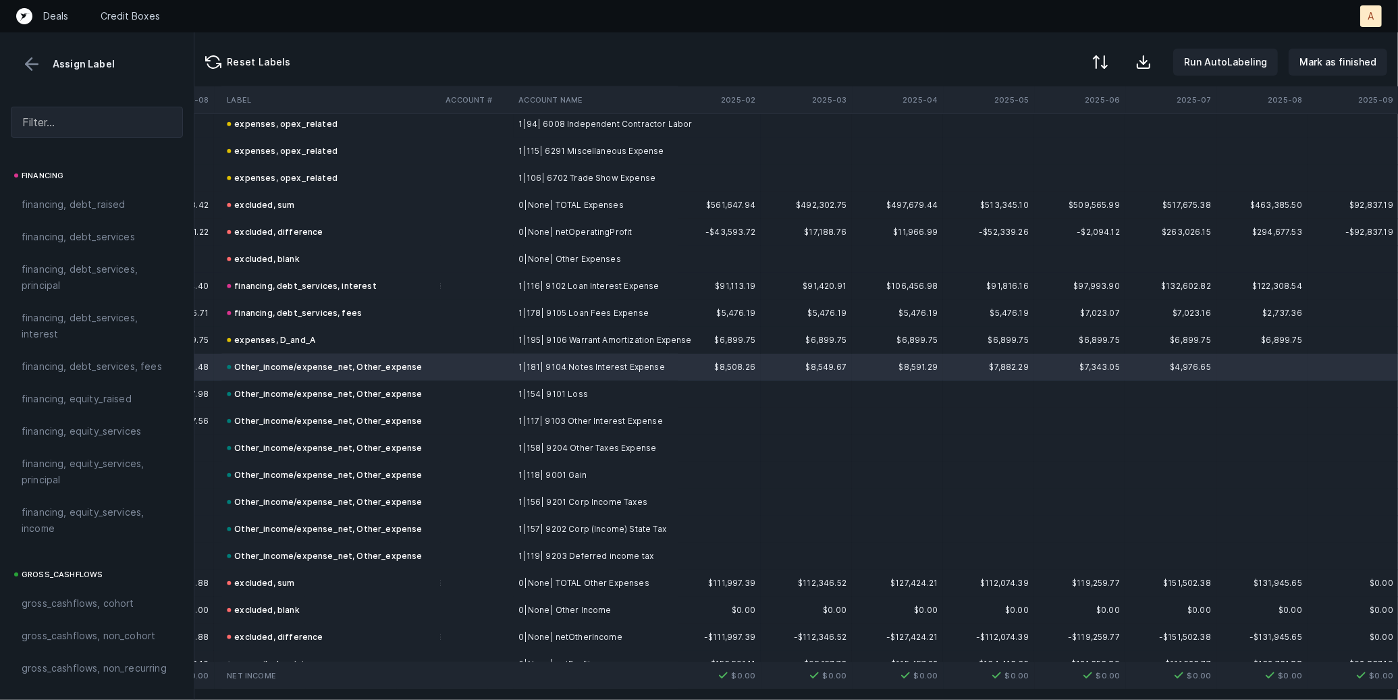
click at [594, 422] on td "1|117| 9103 Other Interest Expense" at bounding box center [595, 421] width 165 height 27
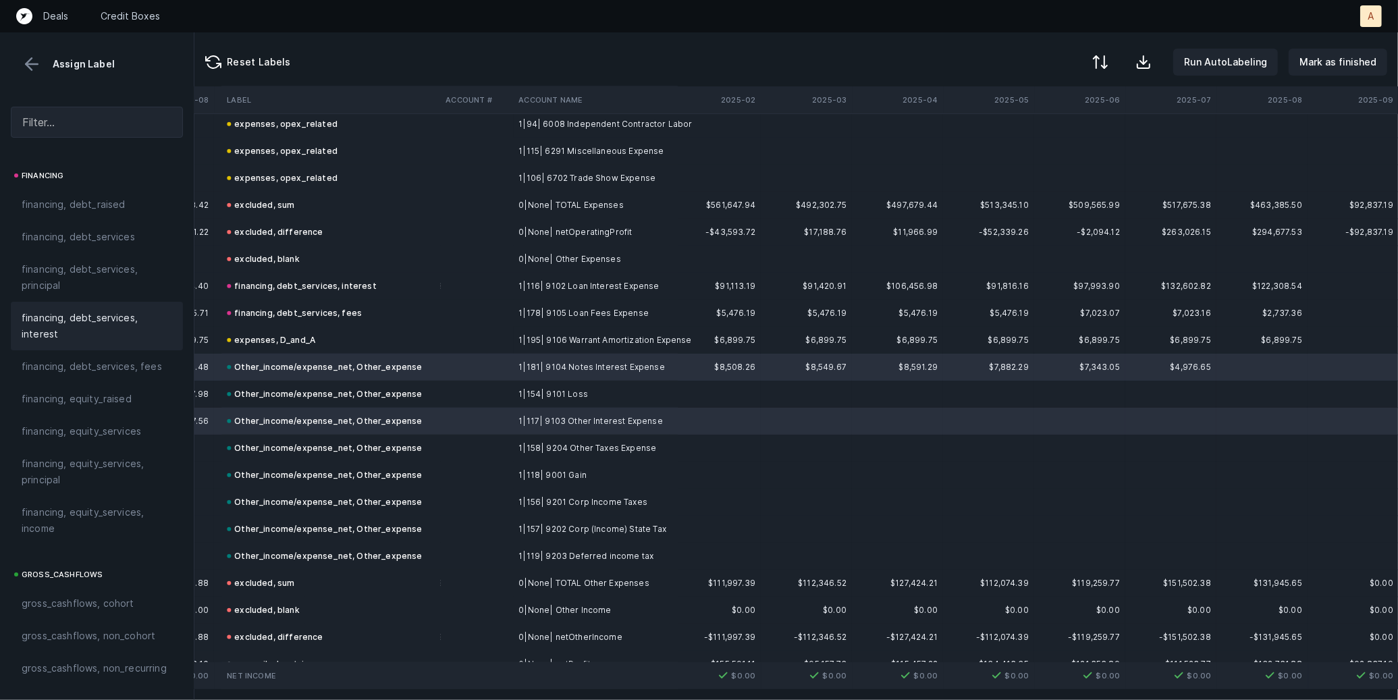
click at [80, 335] on span "financing, debt_services, interest" at bounding box center [97, 326] width 150 height 32
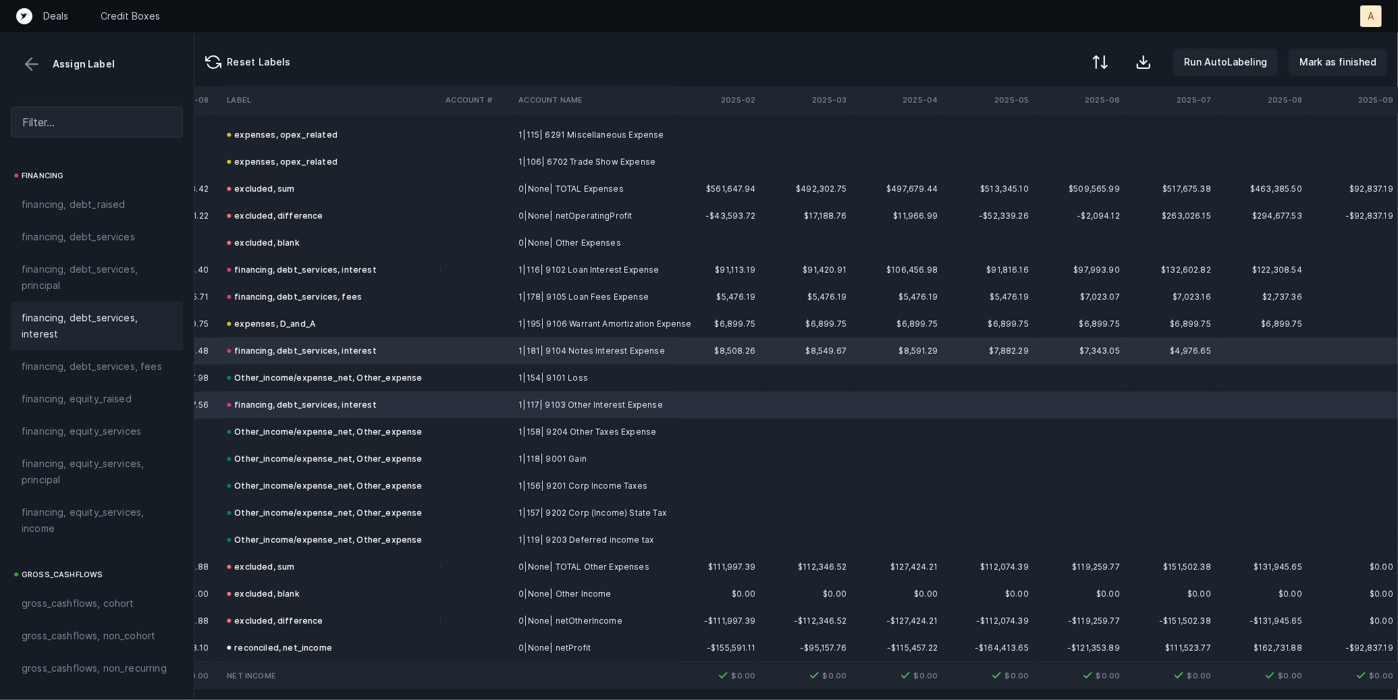
scroll to position [1578, 3656]
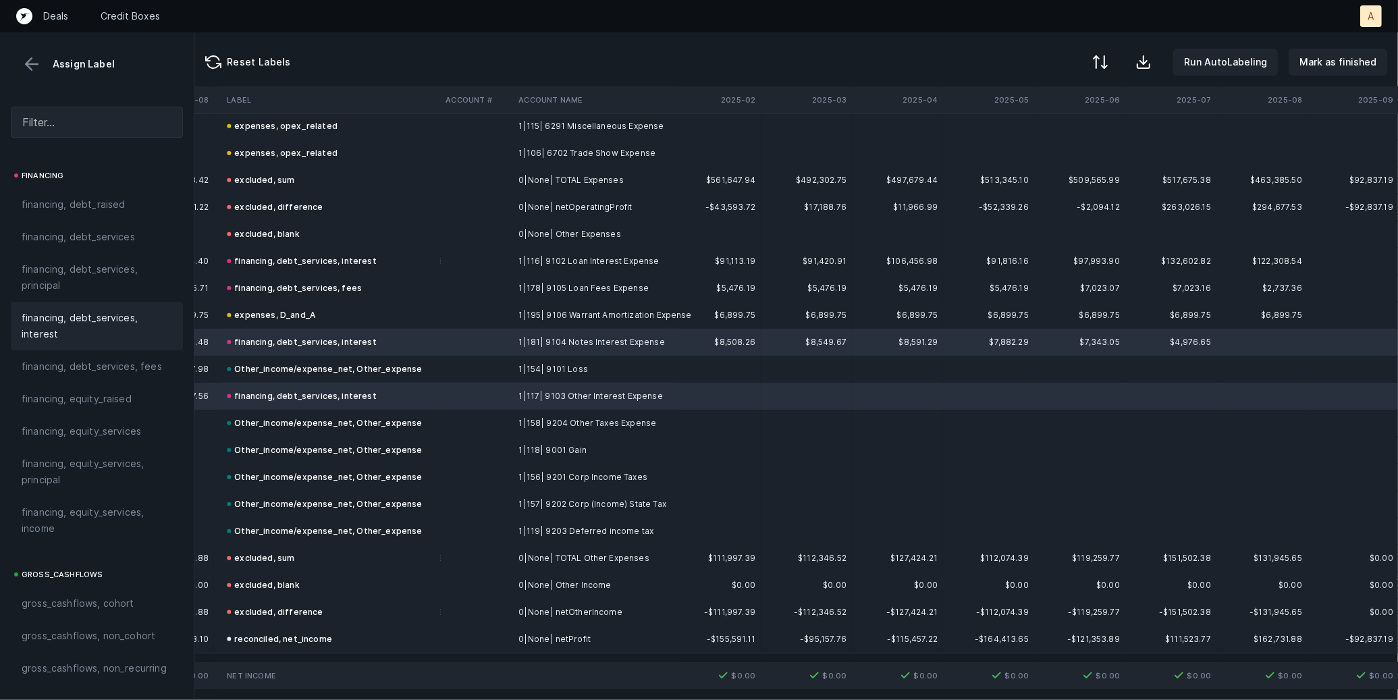
click at [522, 311] on td "1|195| 9106 Warrant Amortization Expense" at bounding box center [595, 315] width 165 height 27
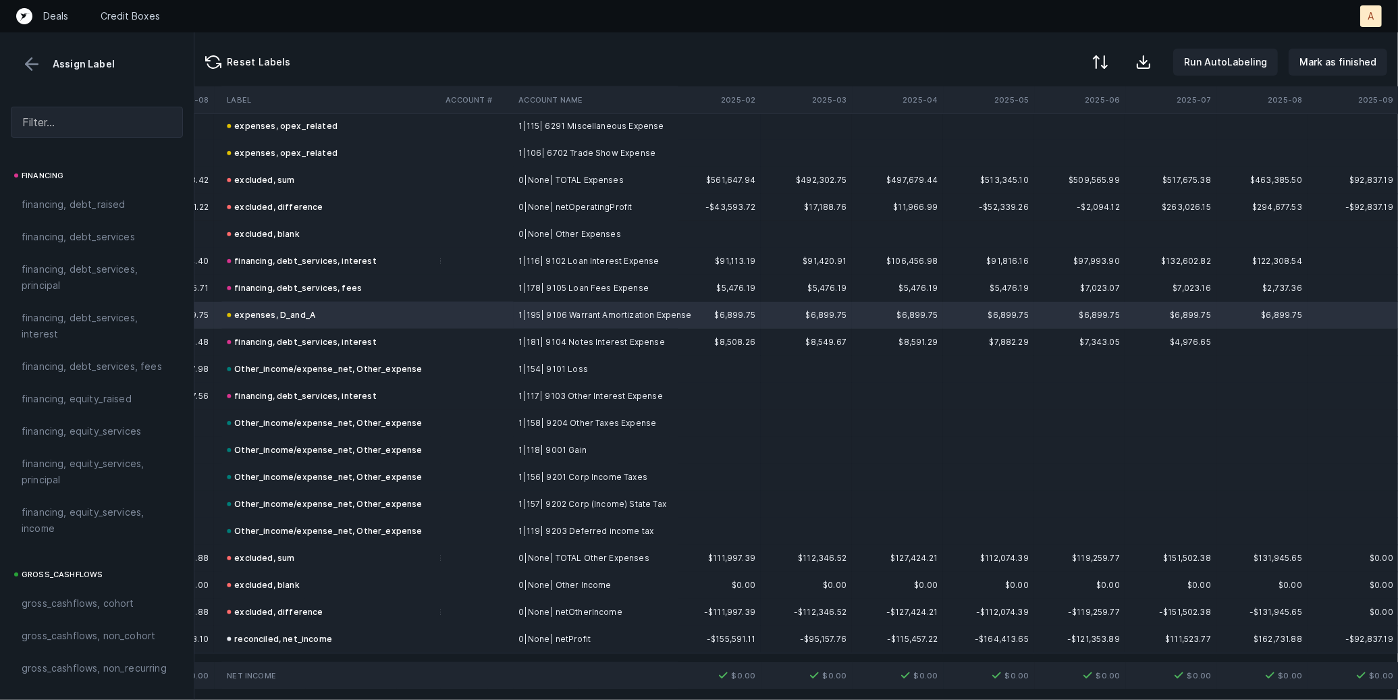
click at [431, 346] on td "financing, debt_services, interest" at bounding box center [330, 342] width 219 height 27
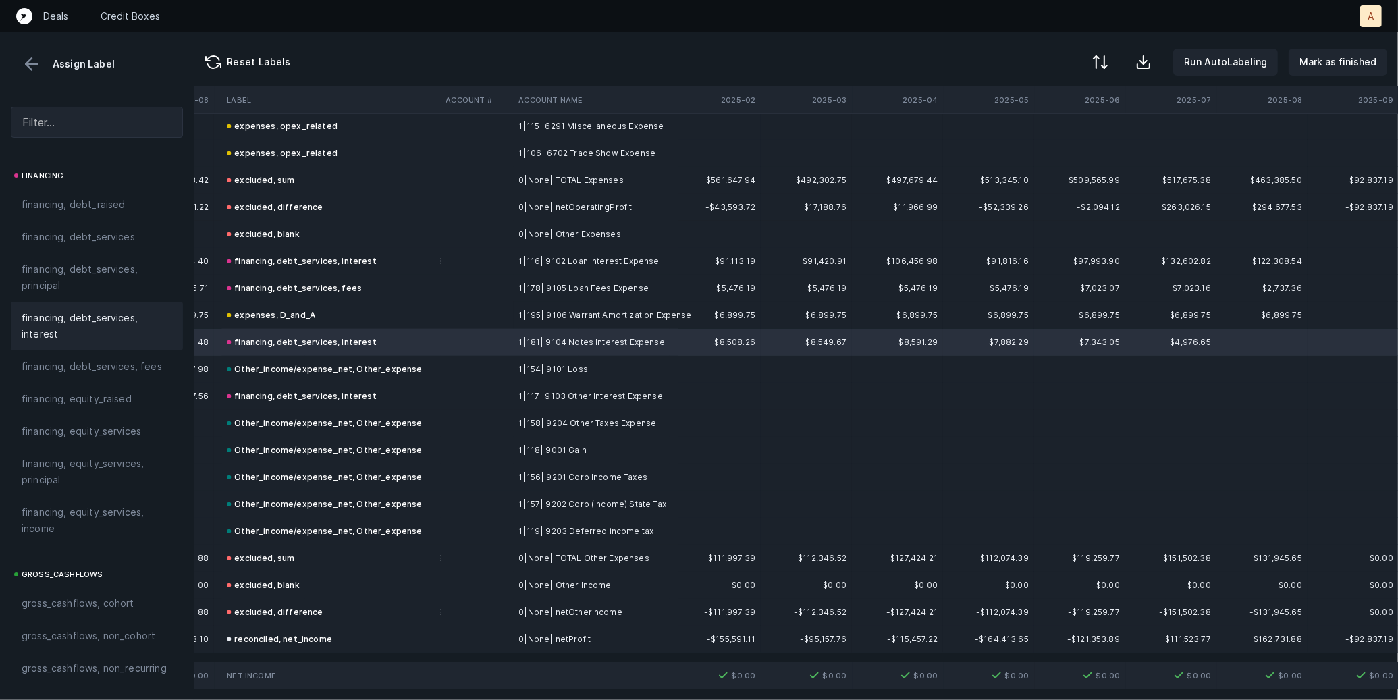
click at [626, 420] on td "1|158| 9204 Other Taxes Expense" at bounding box center [595, 423] width 165 height 27
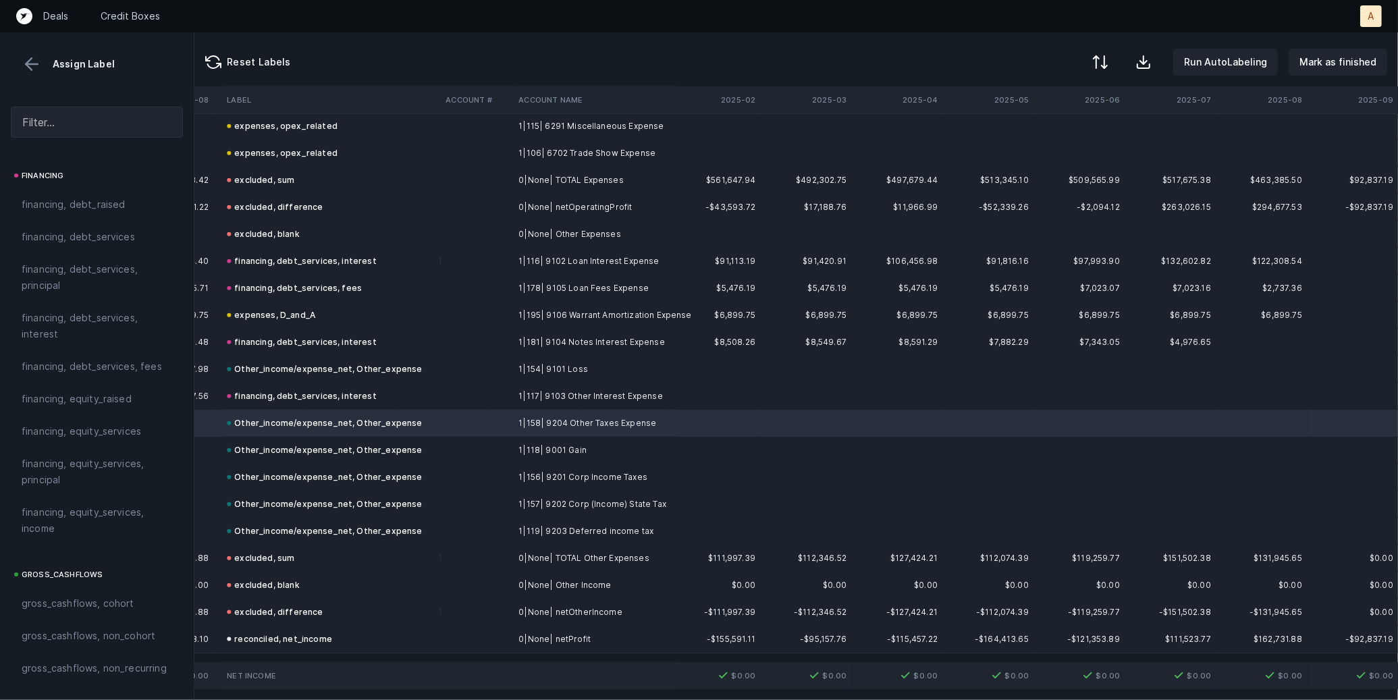
click at [613, 437] on td "1|118| 9001 Gain" at bounding box center [595, 450] width 165 height 27
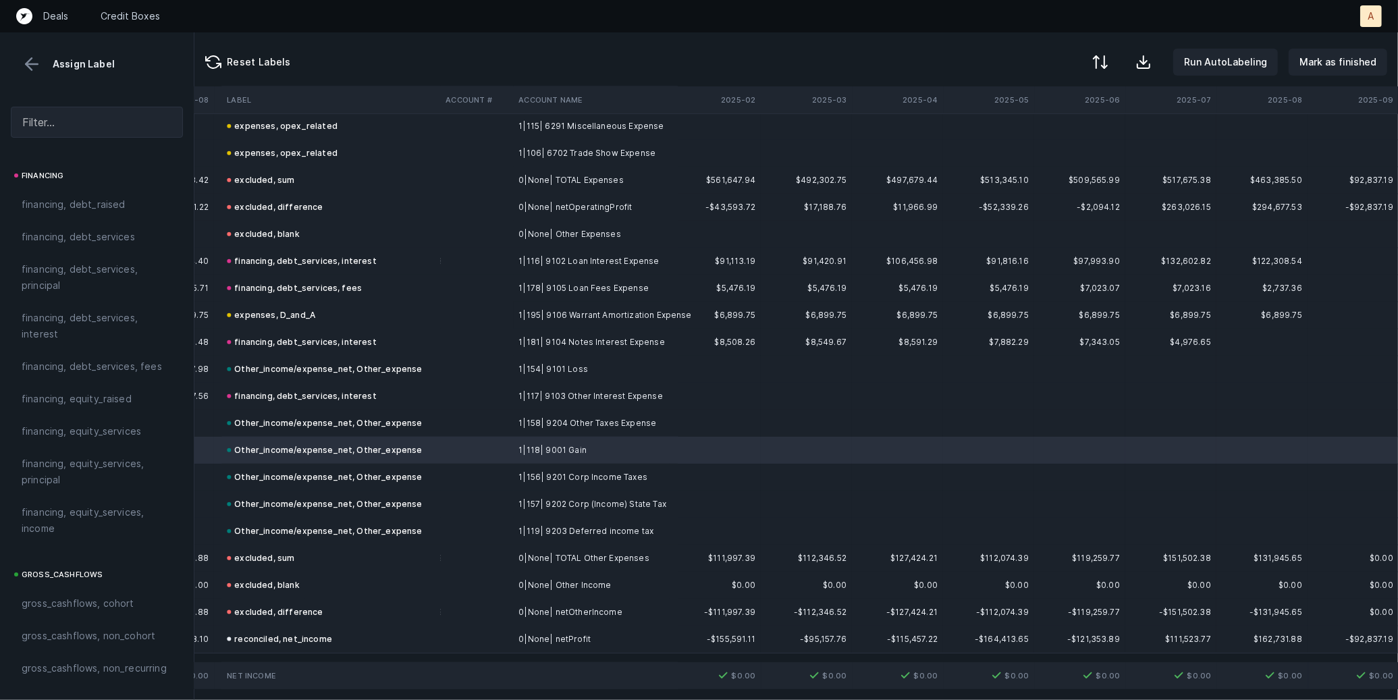
click at [603, 471] on td "1|156| 9201 Corp Income Taxes" at bounding box center [595, 477] width 165 height 27
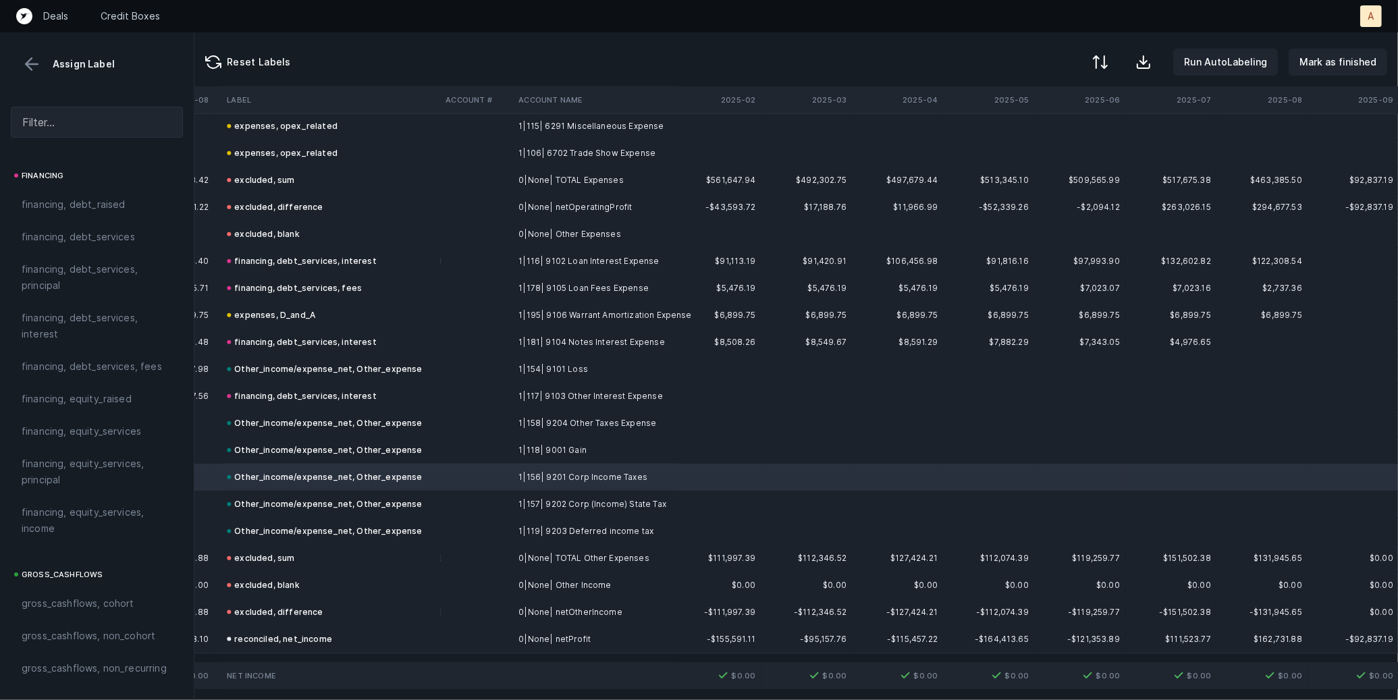
click at [581, 497] on td "1|157| 9202 Corp (Income) State Tax" at bounding box center [595, 504] width 165 height 27
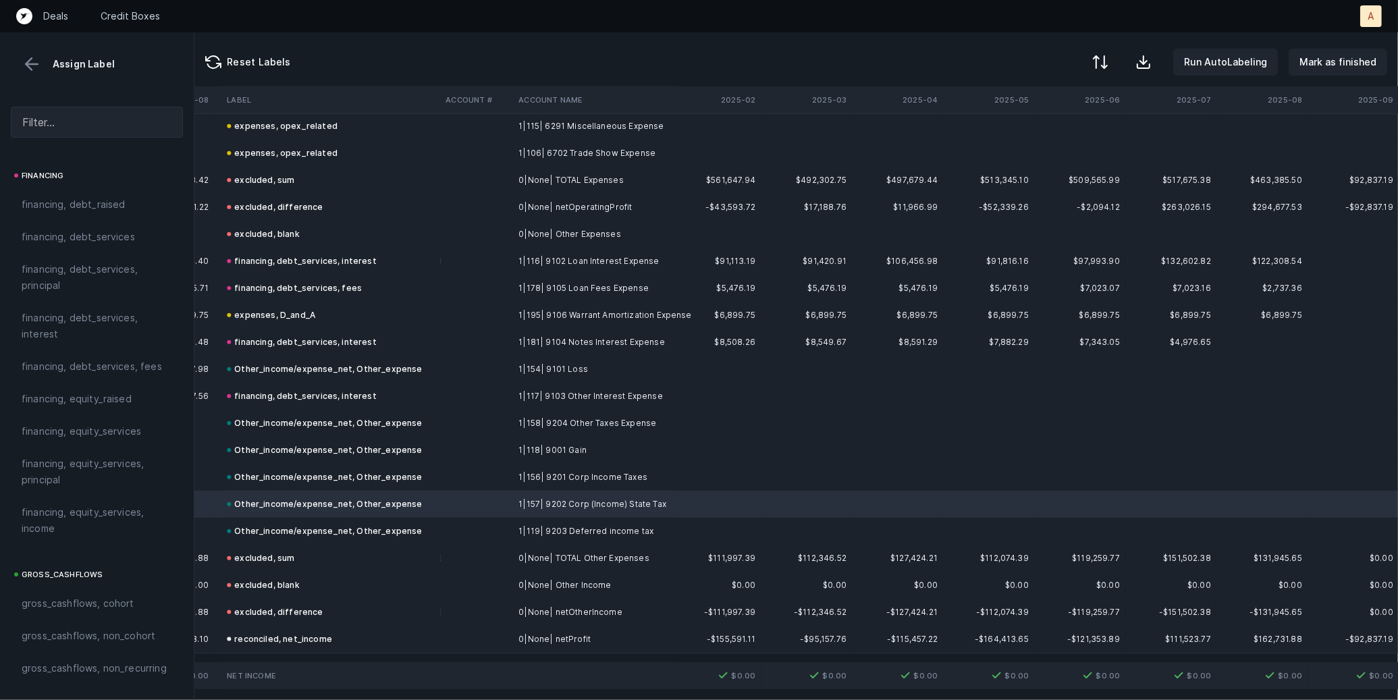
click at [570, 526] on td "1|119| 9203 Deferred income tax" at bounding box center [595, 531] width 165 height 27
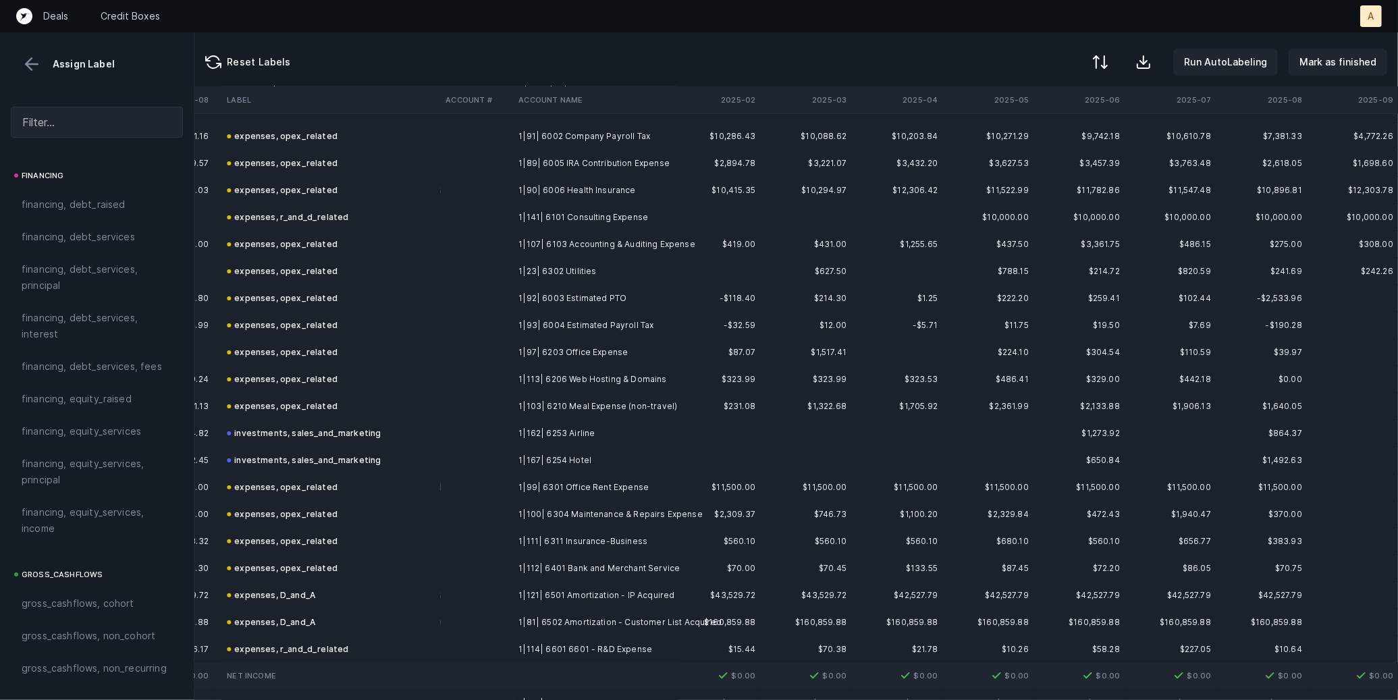
scroll to position [277, 3656]
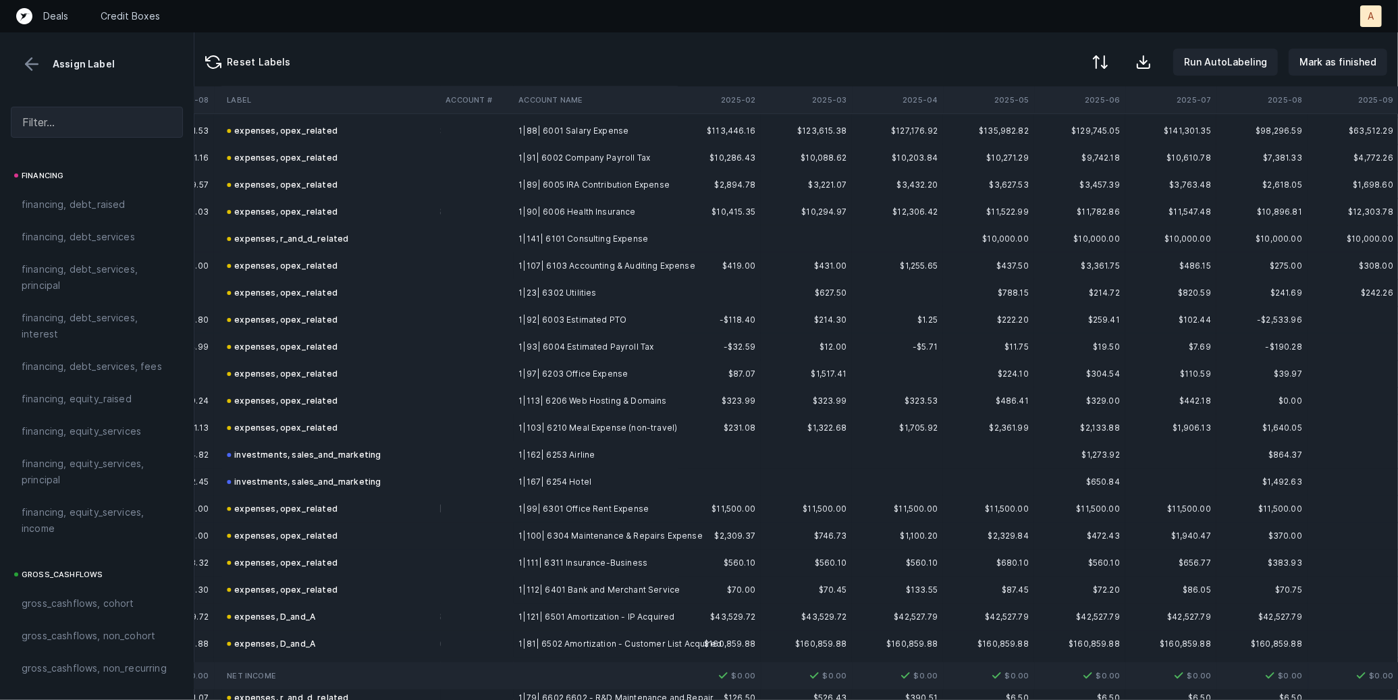
click at [394, 242] on td "expenses, r_and_d_related" at bounding box center [330, 238] width 219 height 27
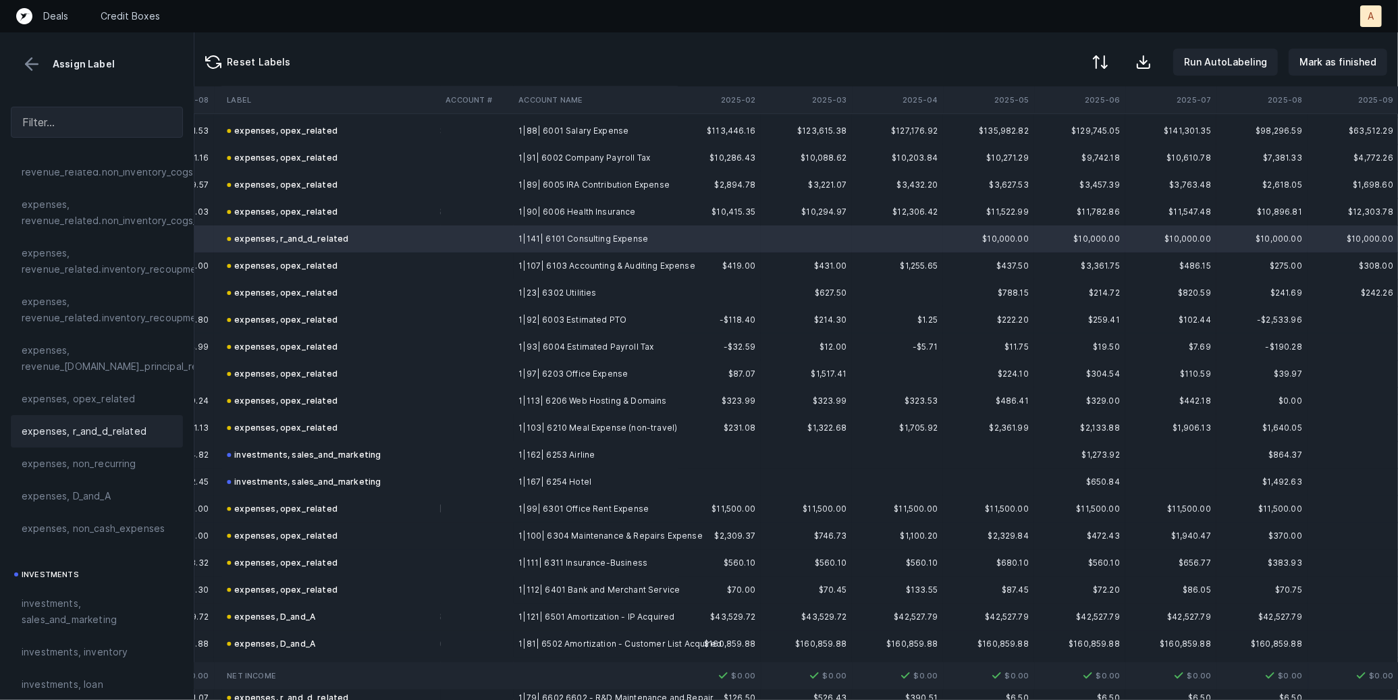
scroll to position [304, 0]
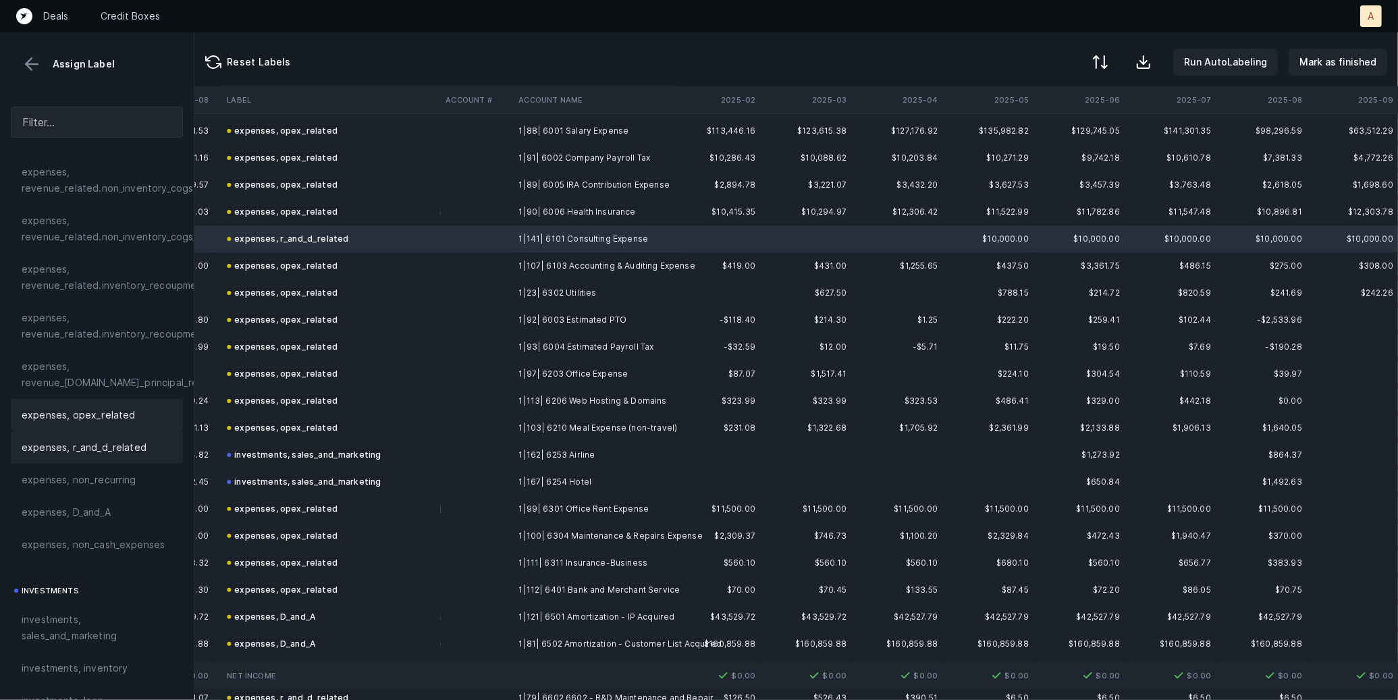
click at [98, 417] on span "expenses, opex_related" at bounding box center [79, 415] width 114 height 16
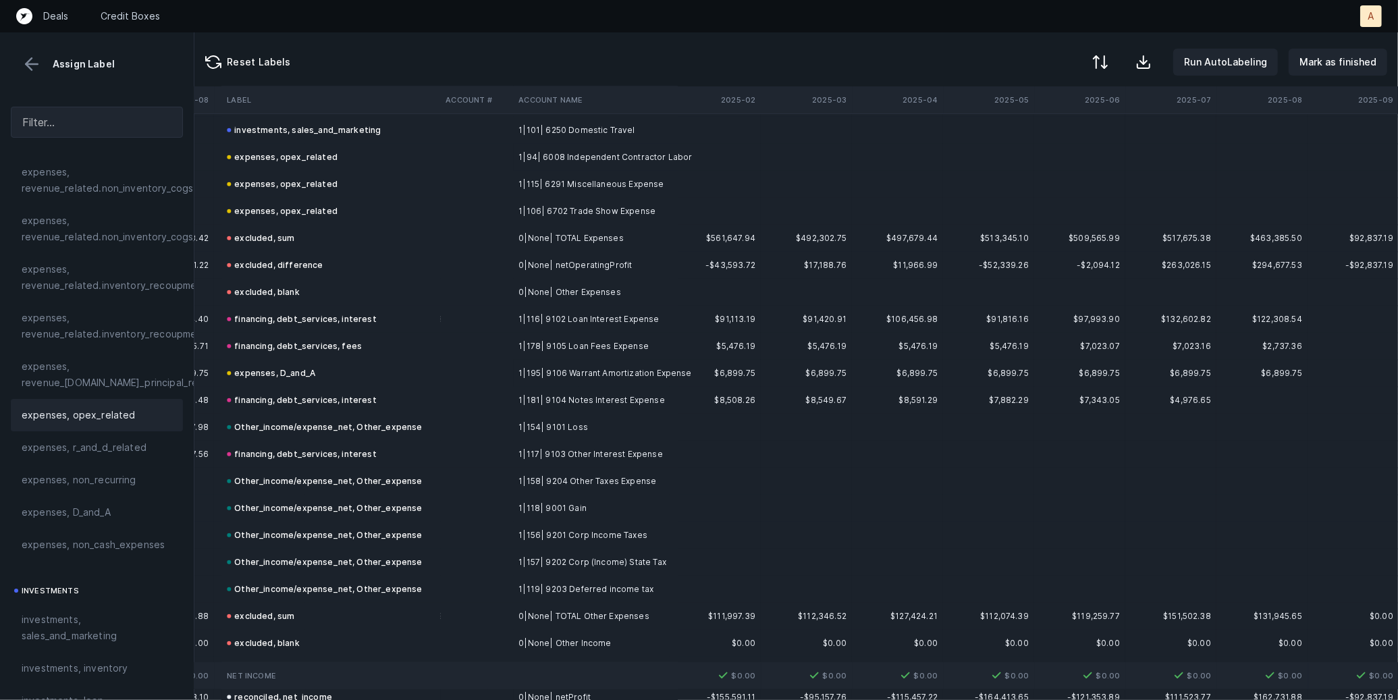
scroll to position [1578, 3656]
